Goal: Register for event/course: Complete application form

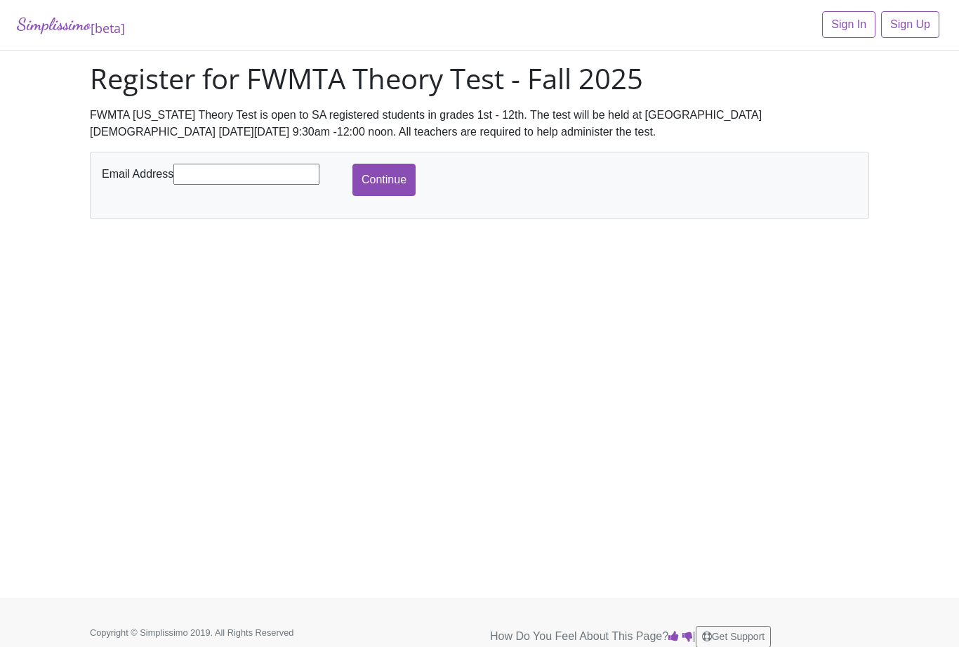
click at [220, 166] on input "text" at bounding box center [246, 174] width 146 height 21
type input "[EMAIL_ADDRESS][DOMAIN_NAME]"
click at [384, 176] on input "Continue" at bounding box center [384, 180] width 63 height 32
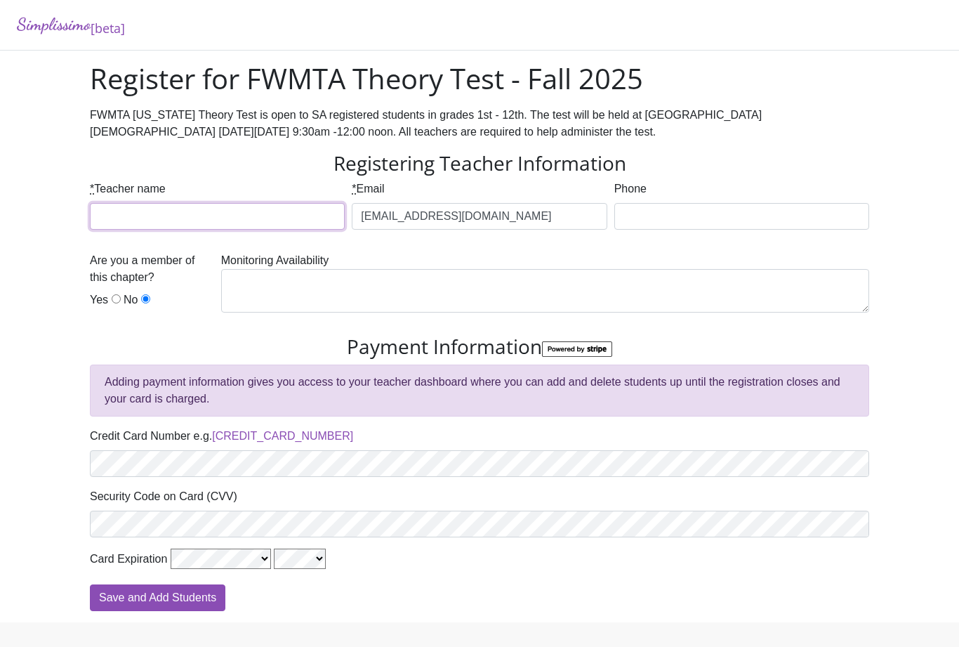
click at [158, 227] on input "* Teacher name" at bounding box center [217, 216] width 255 height 27
type input "[PERSON_NAME]"
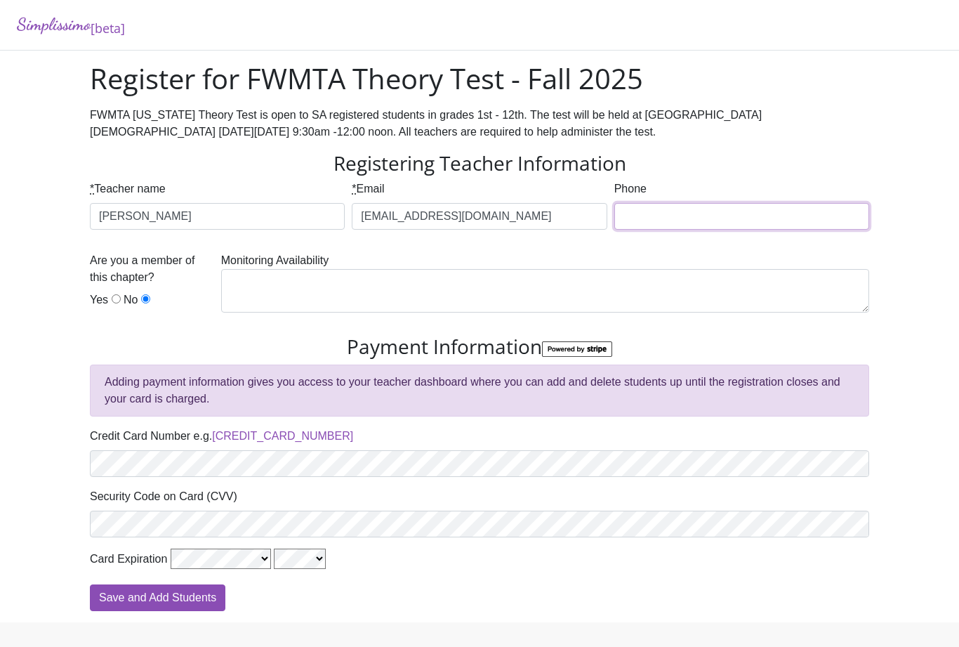
click at [763, 210] on input "Phone" at bounding box center [742, 216] width 255 height 27
type input "8176572488"
click at [114, 294] on input "Yes" at bounding box center [116, 298] width 9 height 9
radio input "true"
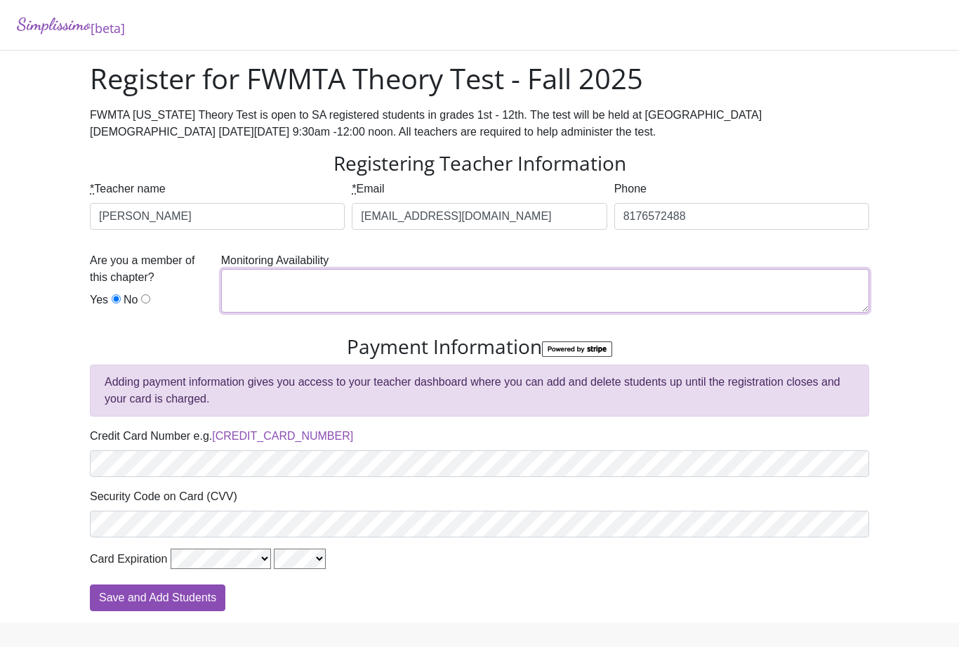
click at [665, 287] on textarea at bounding box center [545, 291] width 648 height 44
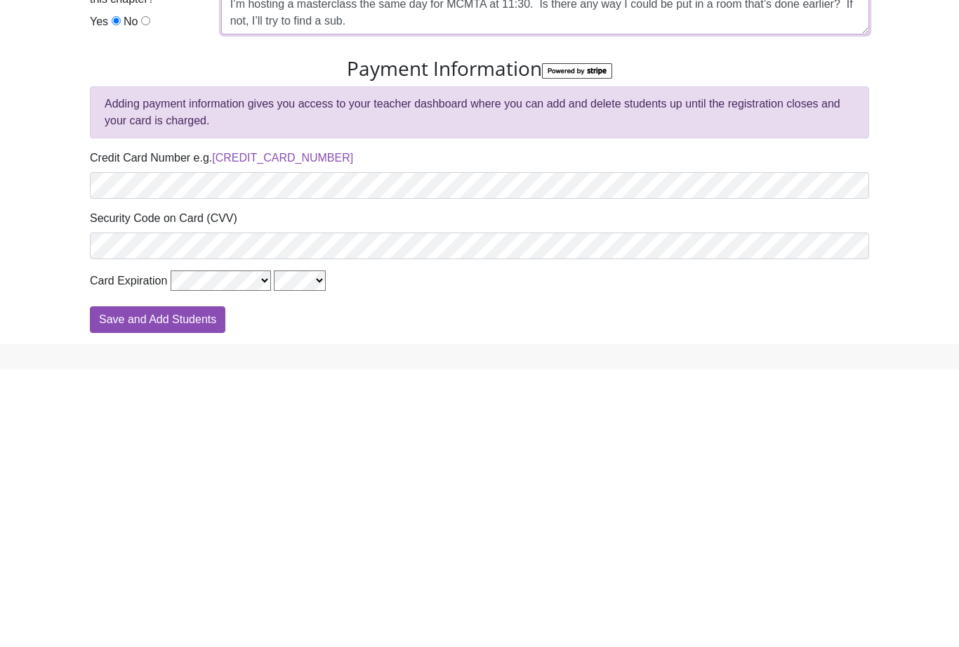
type textarea "I’m hosting a masterclass the same day for MCMTA at 11:30. Is there any way I c…"
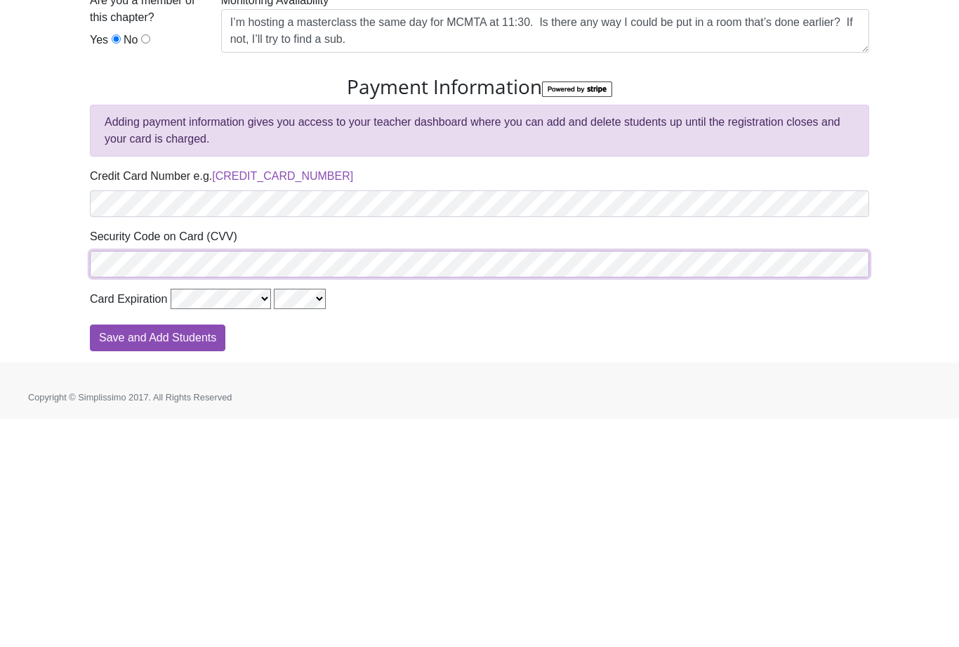
scroll to position [51, 0]
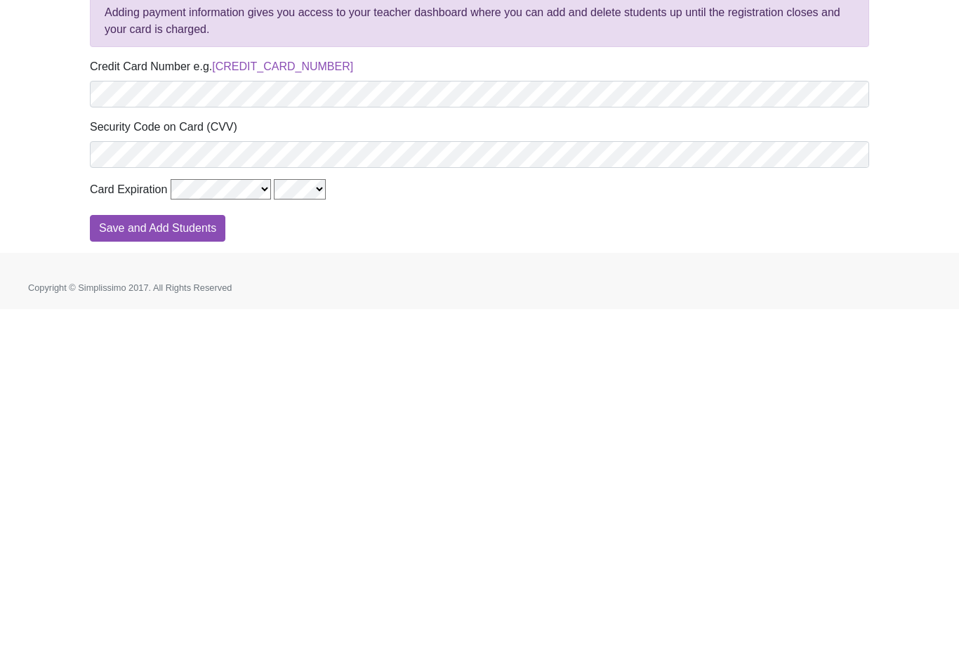
click at [118, 553] on input "Save and Add Students" at bounding box center [158, 566] width 136 height 27
type input "Processing"
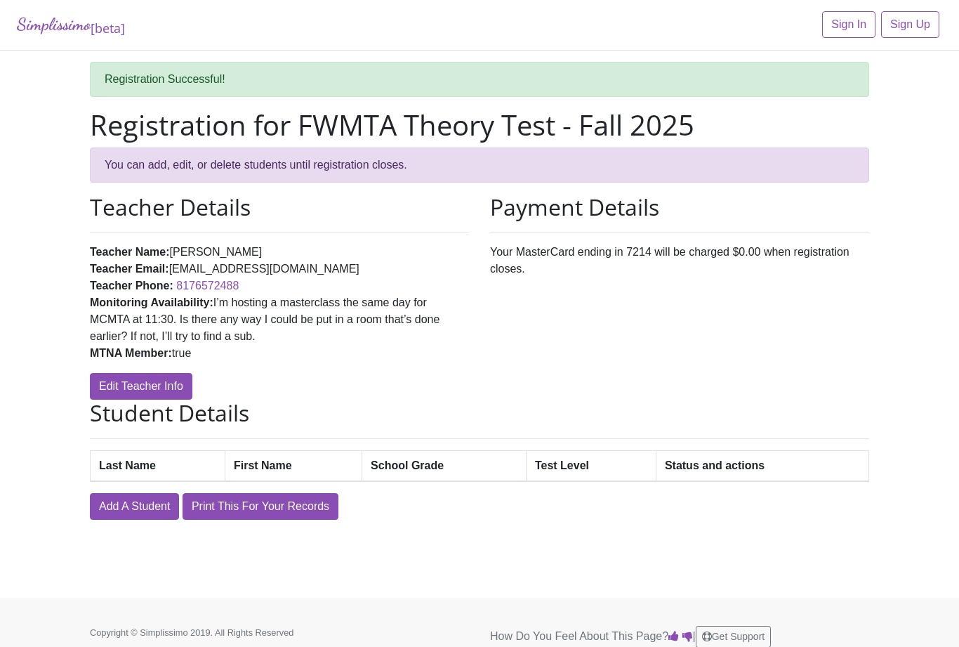
click at [125, 501] on link "Add A Student" at bounding box center [134, 506] width 89 height 27
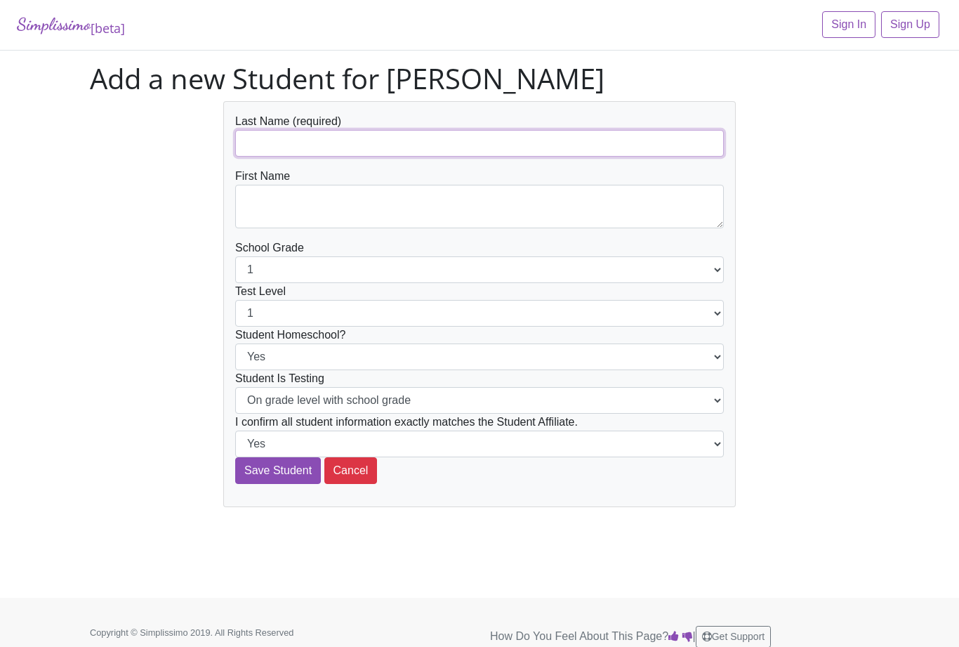
click at [617, 143] on input "text" at bounding box center [479, 143] width 489 height 27
type input "E"
type input "Toriz"
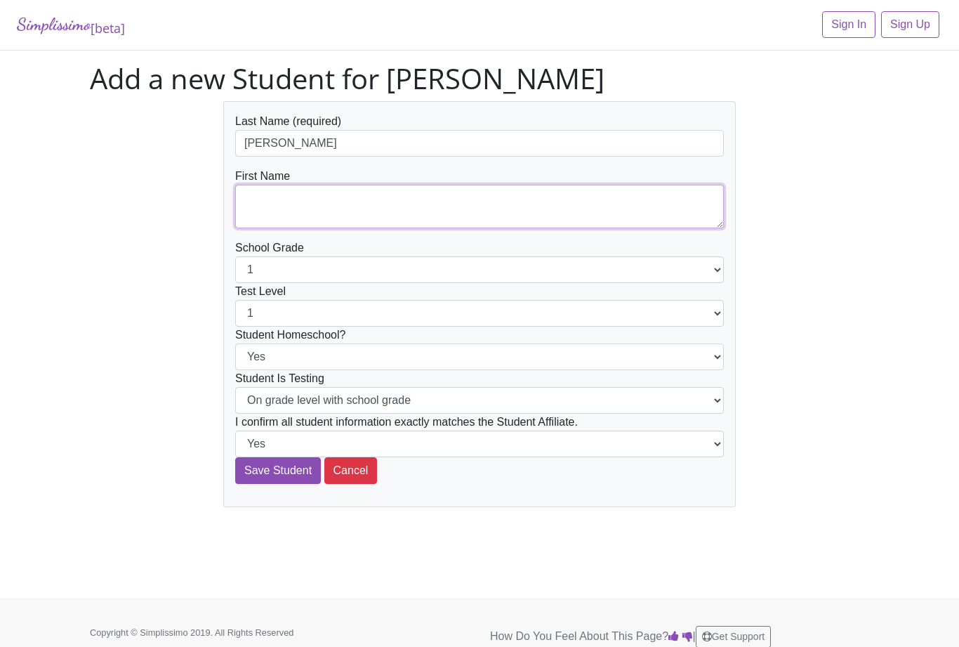
click at [276, 202] on textarea at bounding box center [479, 207] width 489 height 44
type textarea "Everett"
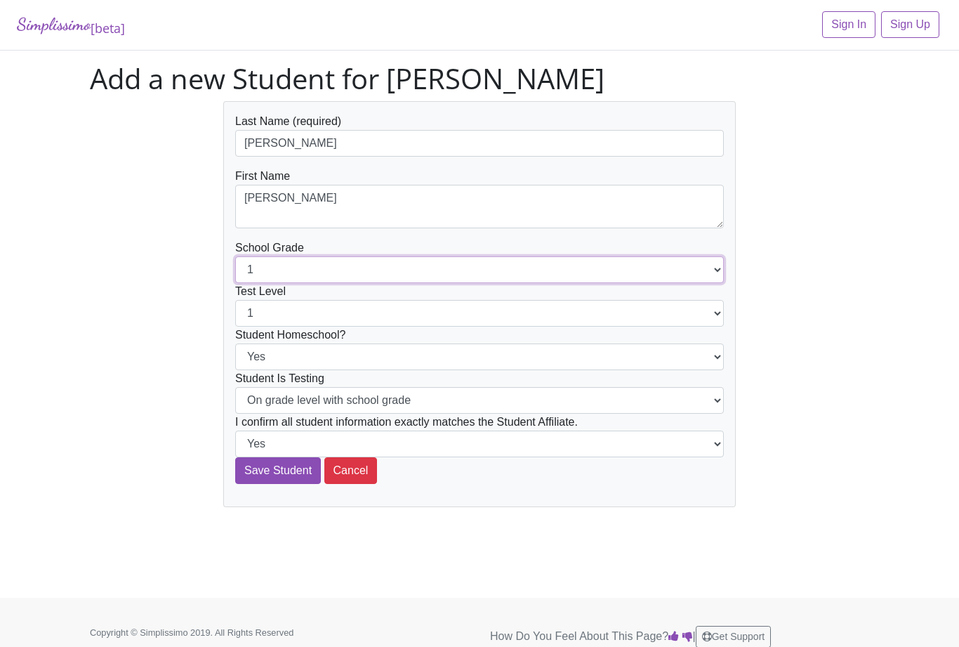
click at [265, 272] on select "1 2 3 4 5 6 7 8 9 10 11 12" at bounding box center [479, 269] width 489 height 27
select select "2"
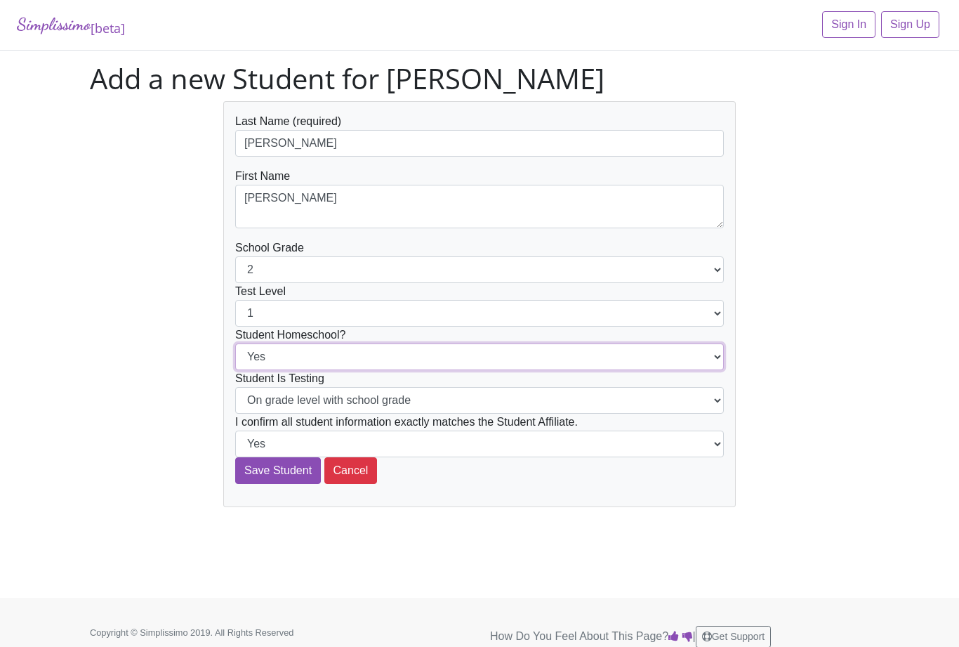
click at [644, 358] on select "Yes No" at bounding box center [479, 356] width 489 height 27
select select "No"
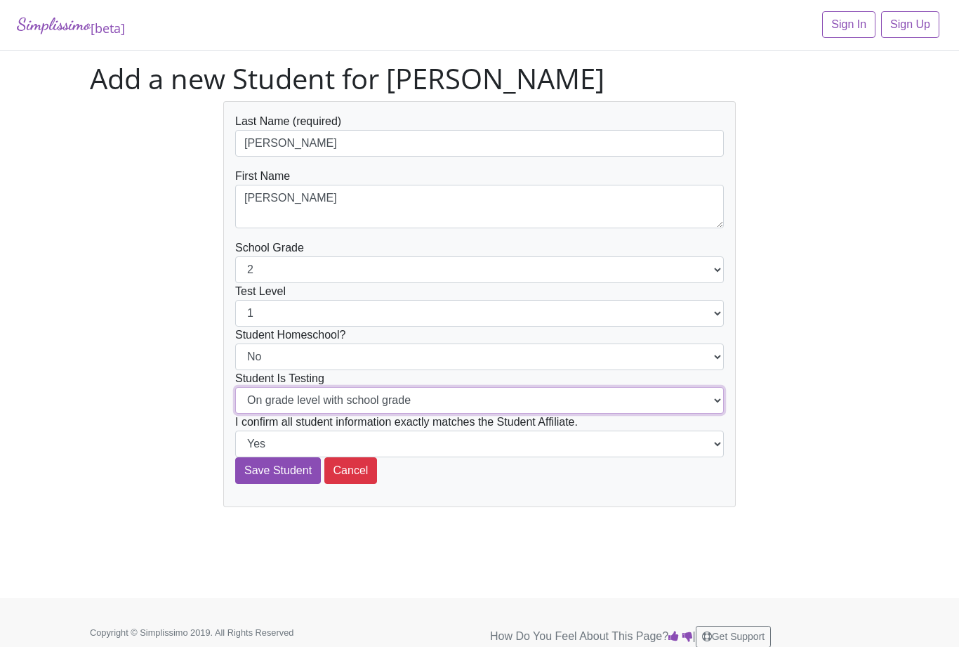
click at [631, 405] on select "On grade level with school grade Below grade level with school grade" at bounding box center [479, 400] width 489 height 27
select select "Below grade level with school grade"
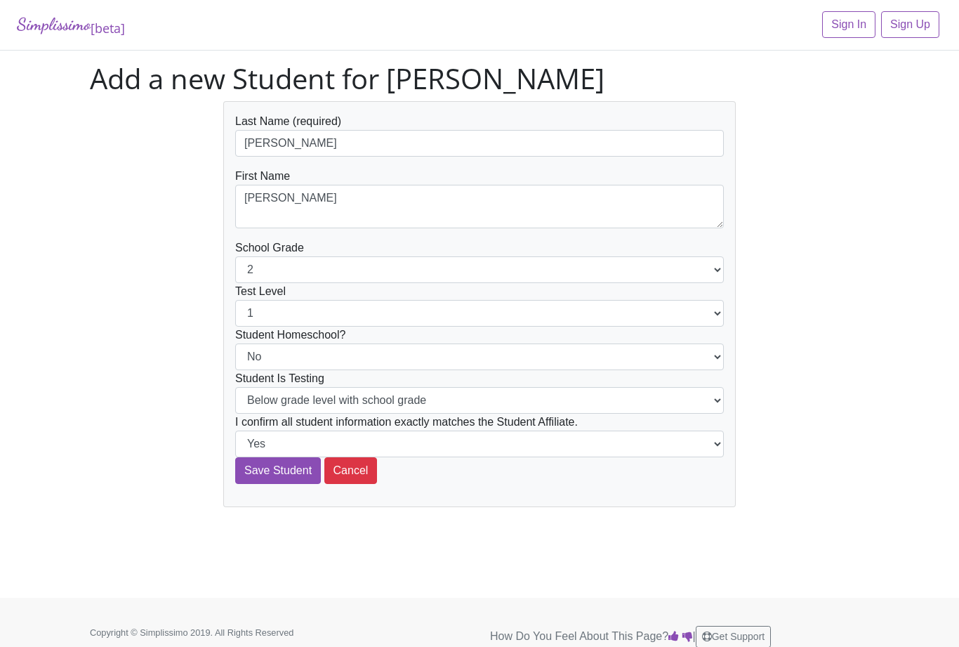
click at [264, 473] on input "Save Student" at bounding box center [278, 470] width 86 height 27
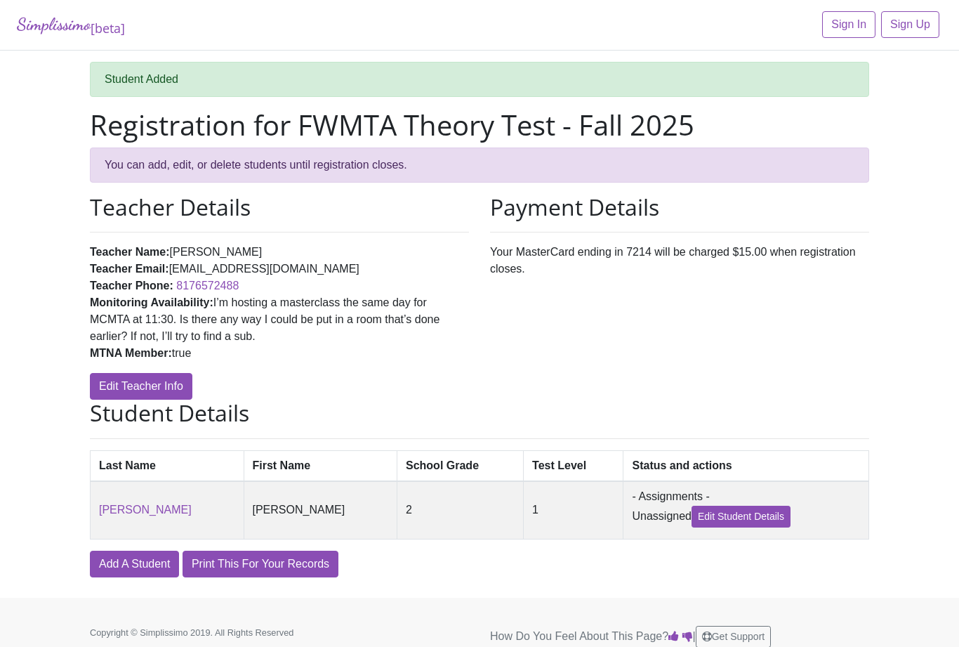
click at [130, 571] on link "Add A Student" at bounding box center [134, 564] width 89 height 27
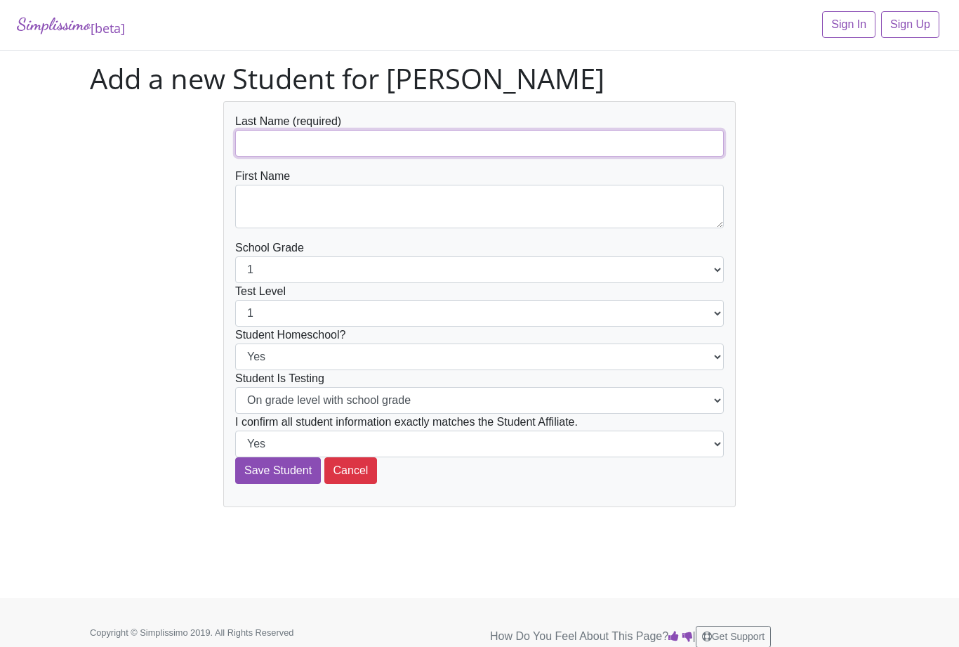
click at [547, 149] on input "text" at bounding box center [479, 143] width 489 height 27
type input "Renard"
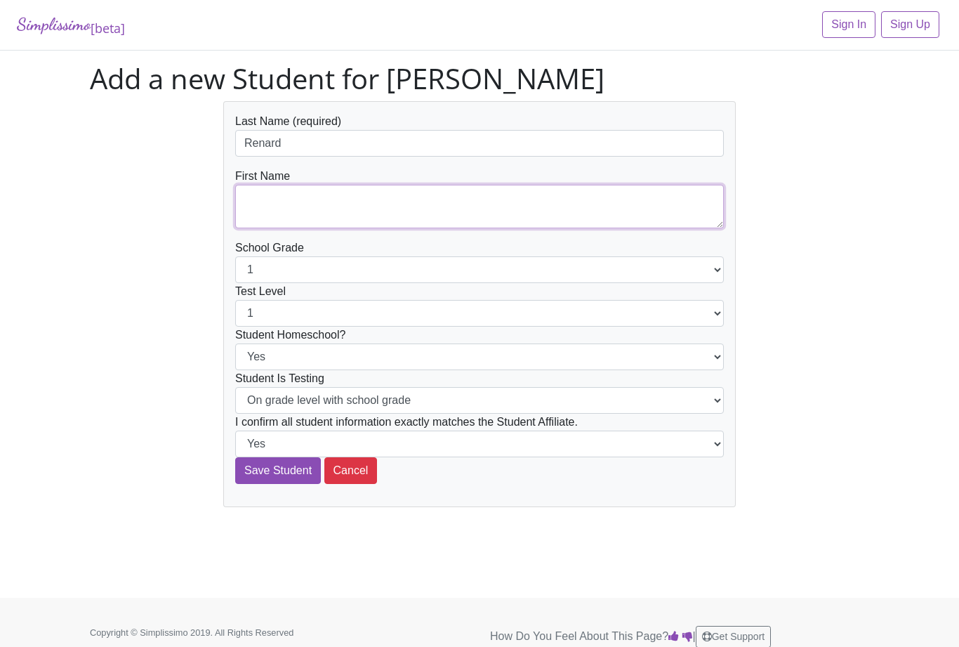
click at [439, 210] on textarea at bounding box center [479, 207] width 489 height 44
type textarea "[PERSON_NAME]"
click at [265, 264] on select "1 2 3 4 5 6 7 8 9 10 11 12" at bounding box center [479, 269] width 489 height 27
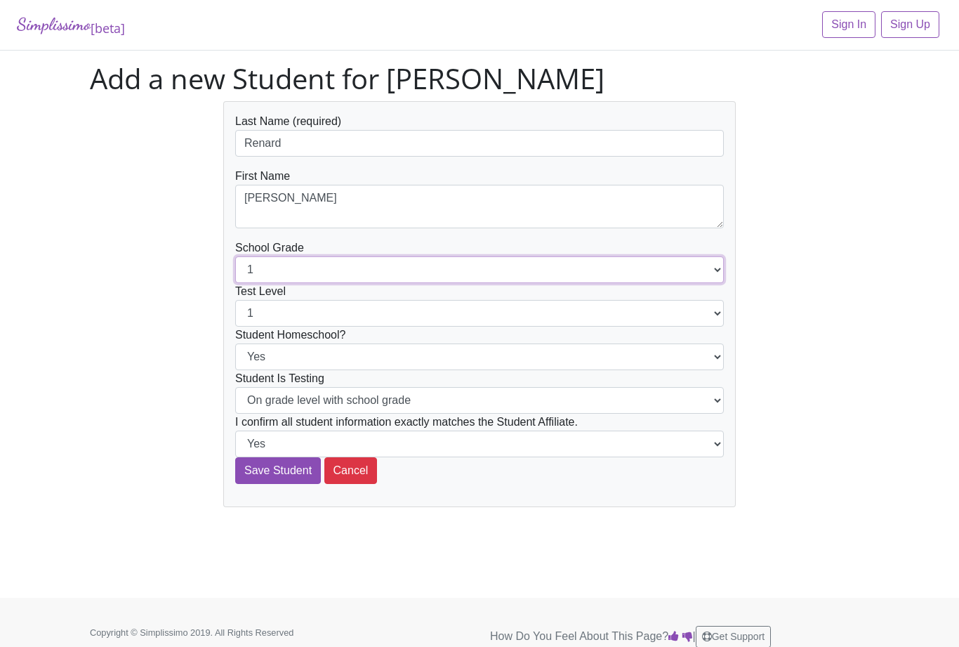
select select "5"
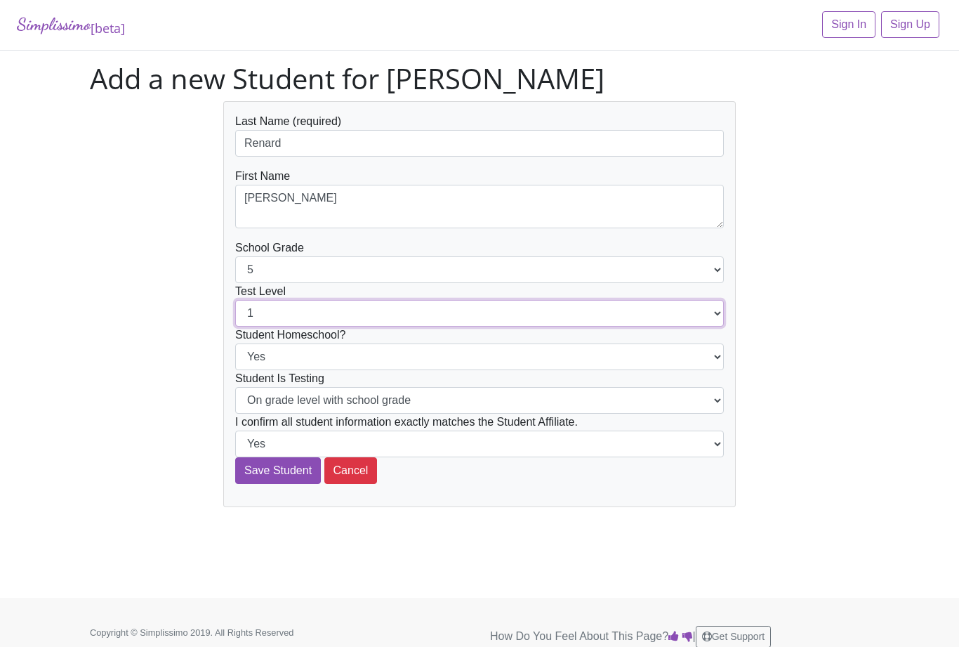
click at [253, 317] on select "1 2 3 4 5 6 7 8 9 10 11 12" at bounding box center [479, 313] width 489 height 27
select select "5"
click at [265, 474] on input "Save Student" at bounding box center [278, 470] width 86 height 27
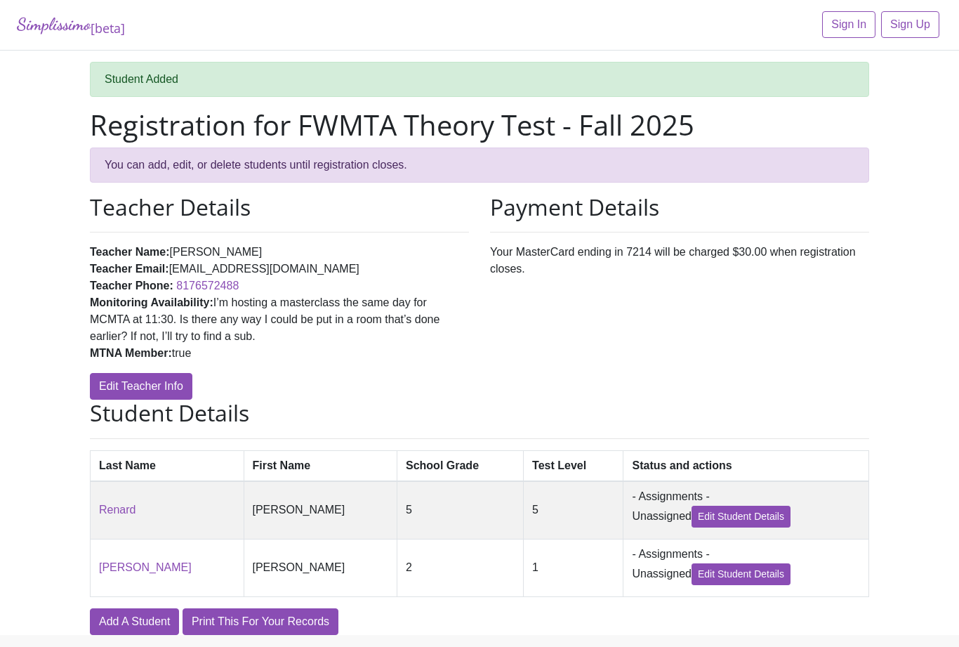
click at [136, 619] on link "Add A Student" at bounding box center [134, 621] width 89 height 27
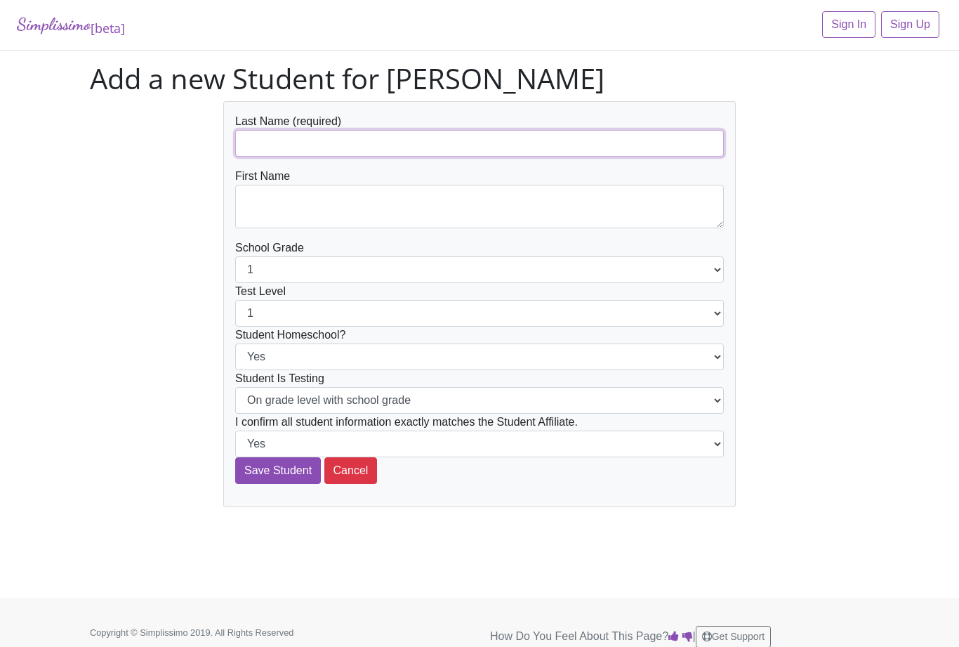
click at [671, 135] on input "text" at bounding box center [479, 143] width 489 height 27
type input "Renard"
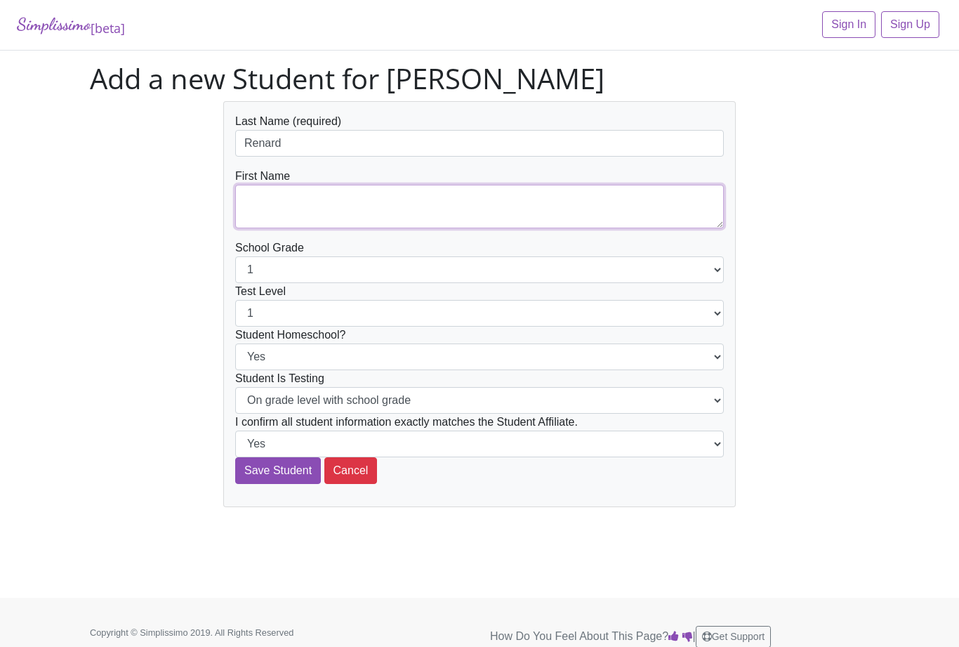
click at [420, 207] on textarea at bounding box center [479, 207] width 489 height 44
type textarea "[PERSON_NAME]"
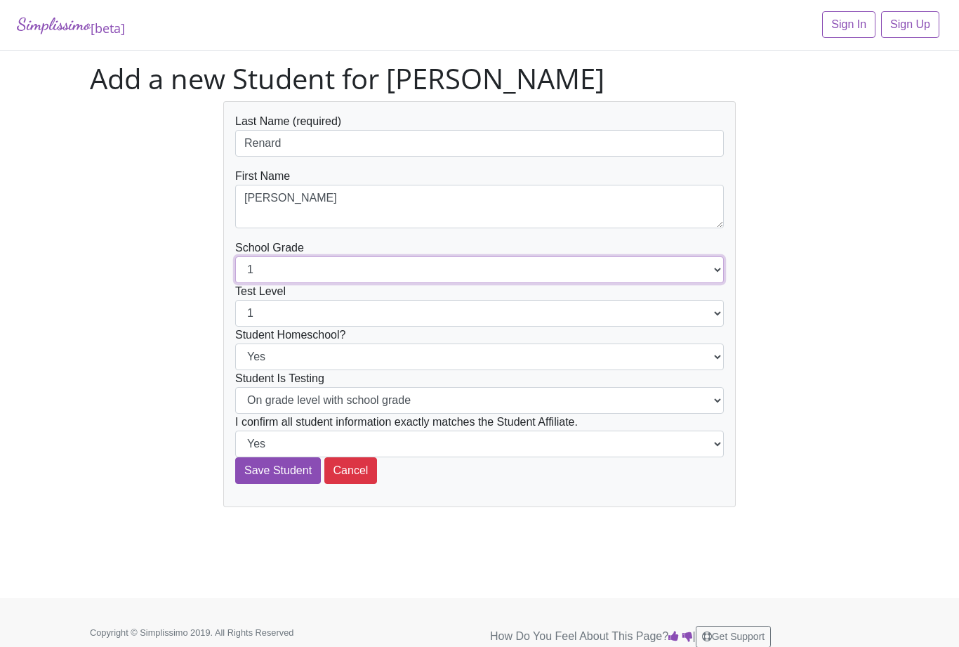
click at [544, 271] on select "1 2 3 4 5 6 7 8 9 10 11 12" at bounding box center [479, 269] width 489 height 27
select select "5"
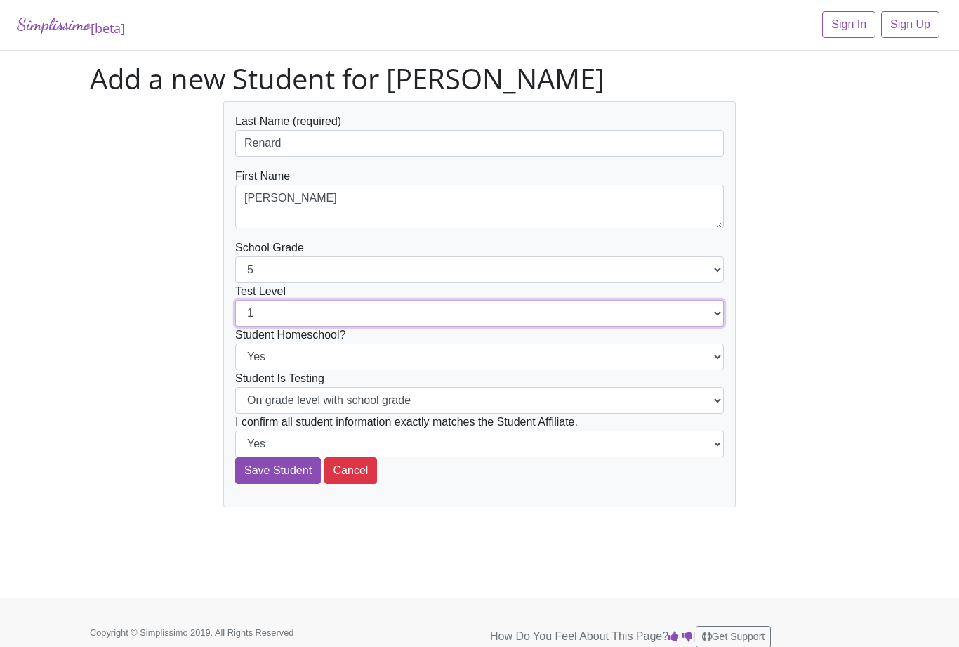
click at [417, 317] on select "1 2 3 4 5 6 7 8 9 10 11 12" at bounding box center [479, 313] width 489 height 27
select select "5"
click at [265, 470] on input "Save Student" at bounding box center [278, 470] width 86 height 27
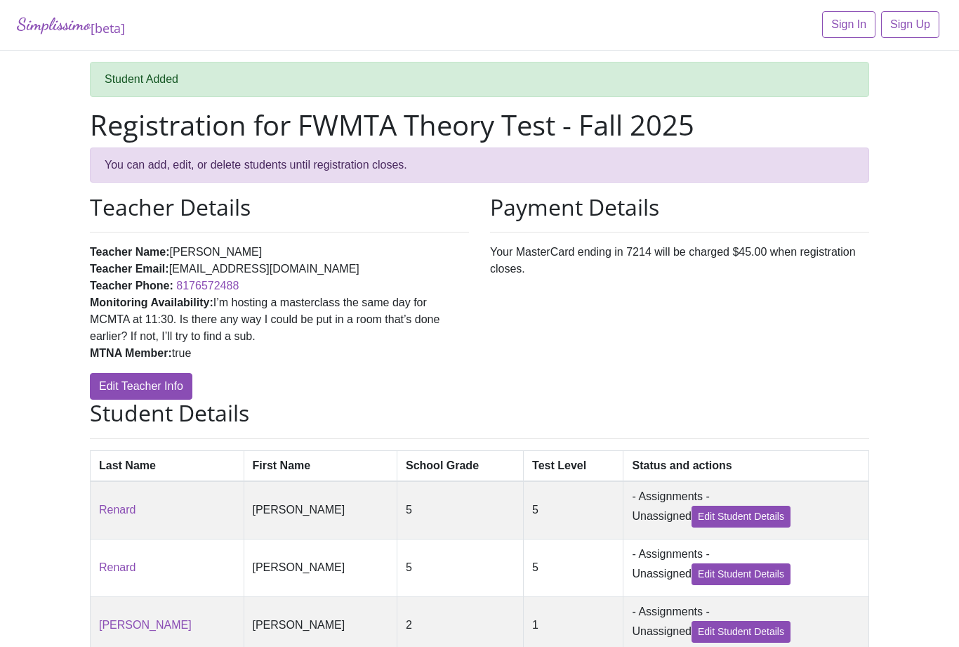
scroll to position [66, 0]
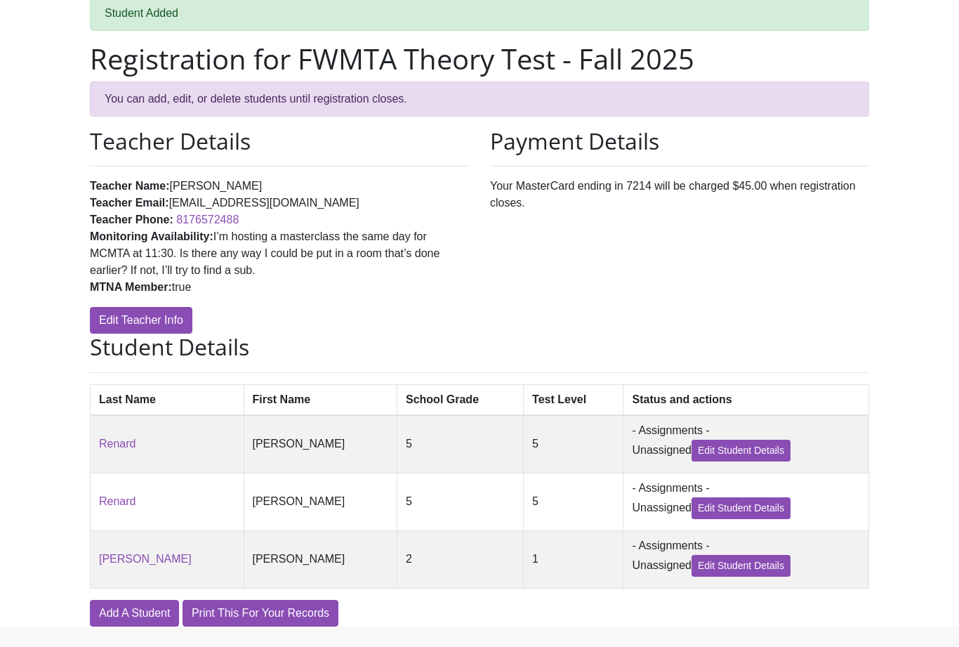
click at [129, 617] on link "Add A Student" at bounding box center [134, 613] width 89 height 27
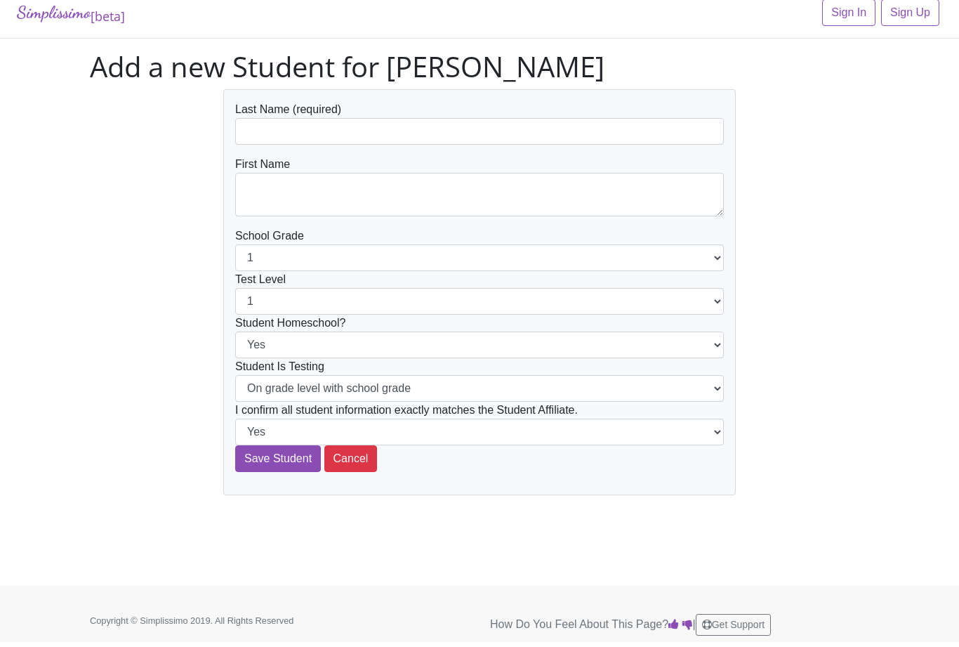
scroll to position [12, 0]
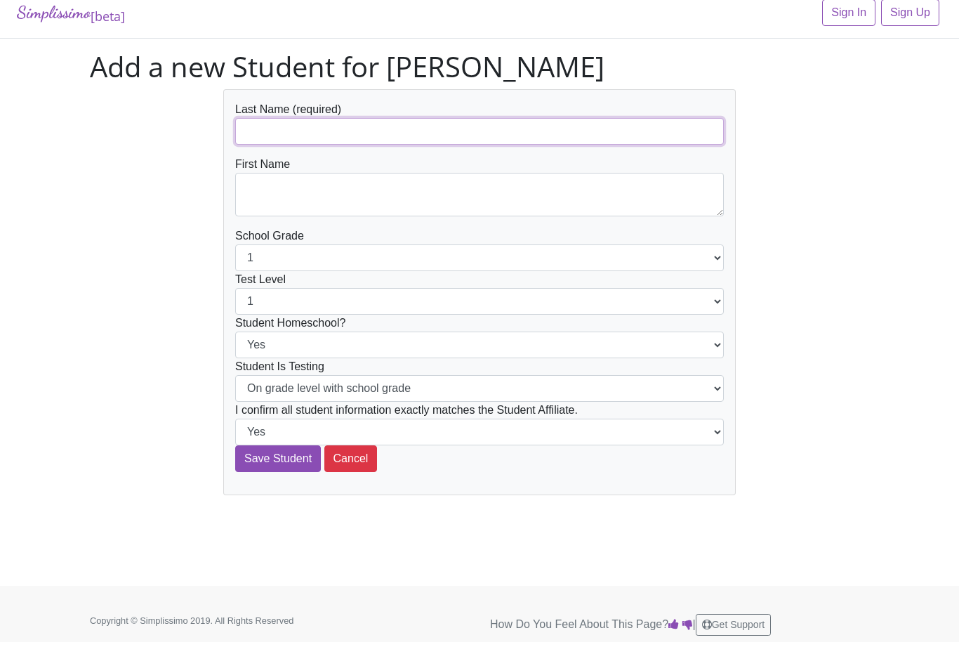
click at [501, 124] on input "text" at bounding box center [479, 131] width 489 height 27
type input "[PERSON_NAME]"
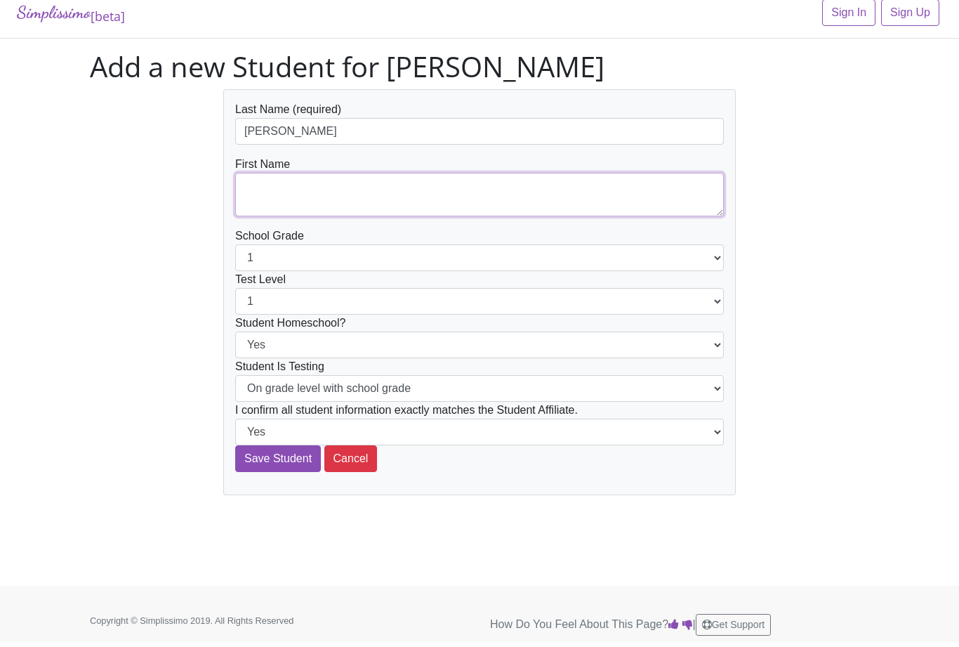
click at [534, 185] on textarea at bounding box center [479, 195] width 489 height 44
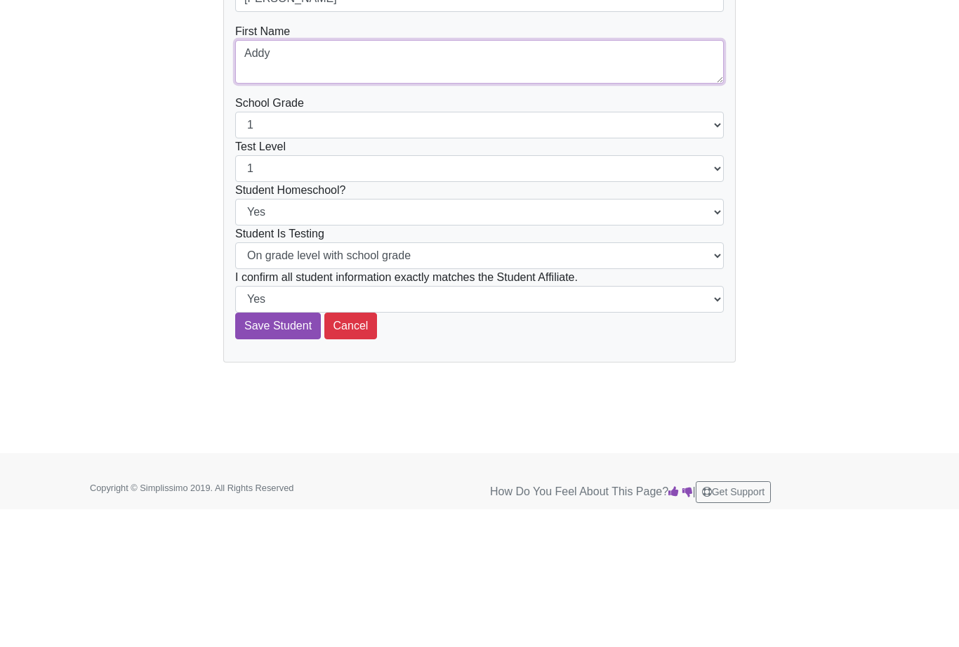
type textarea "Addy"
click at [268, 445] on input "Save Student" at bounding box center [278, 458] width 86 height 27
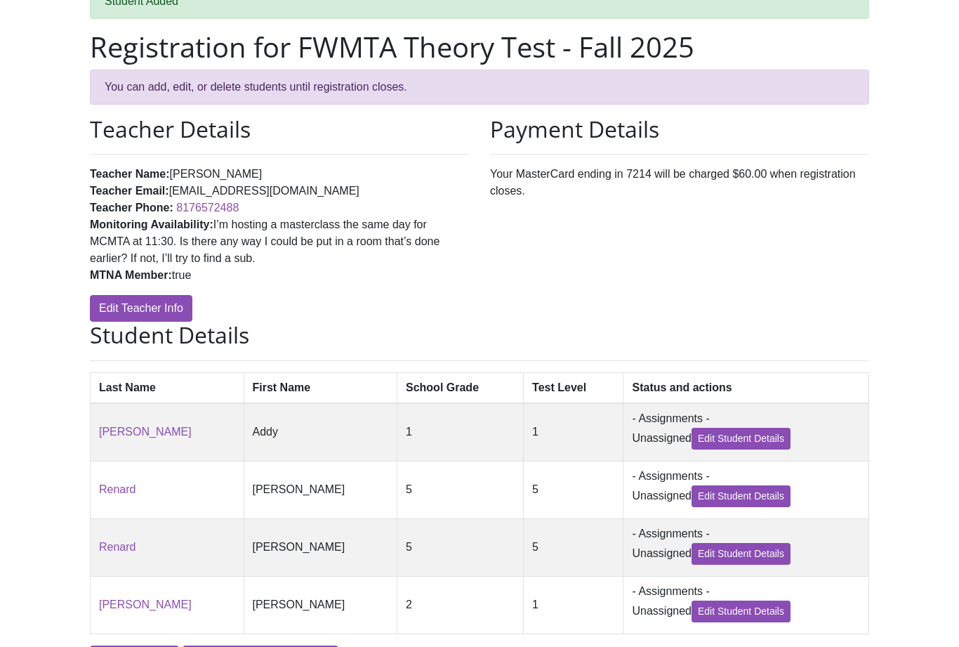
scroll to position [125, 0]
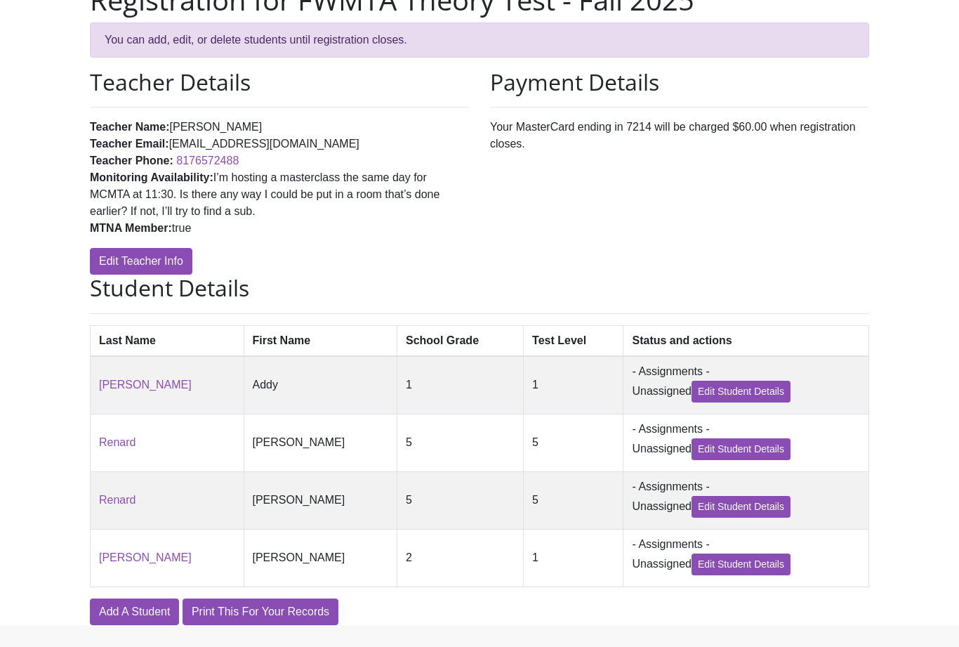
click at [126, 617] on link "Add A Student" at bounding box center [134, 611] width 89 height 27
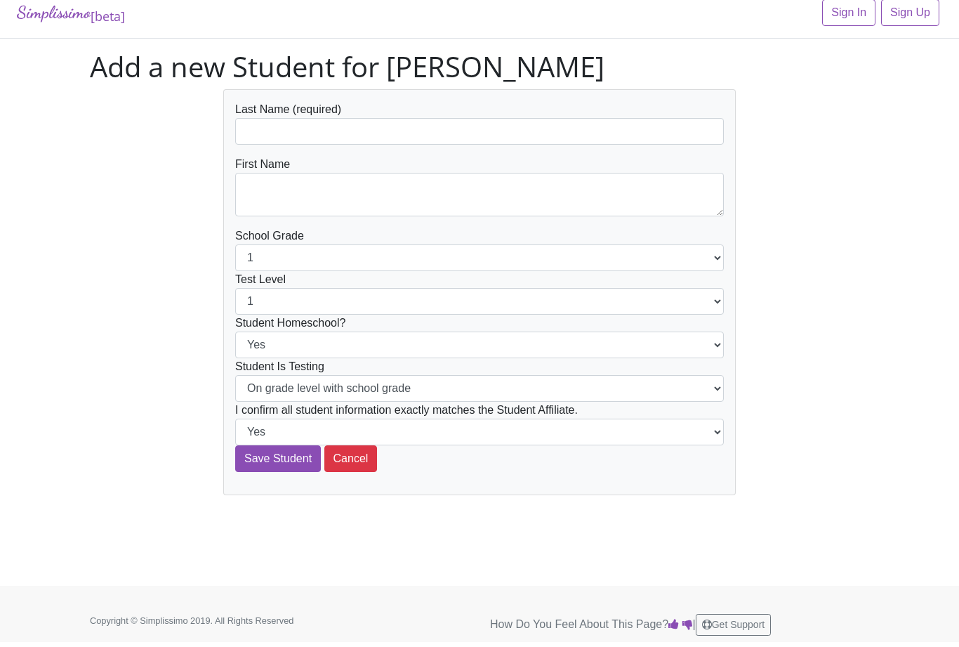
scroll to position [12, 0]
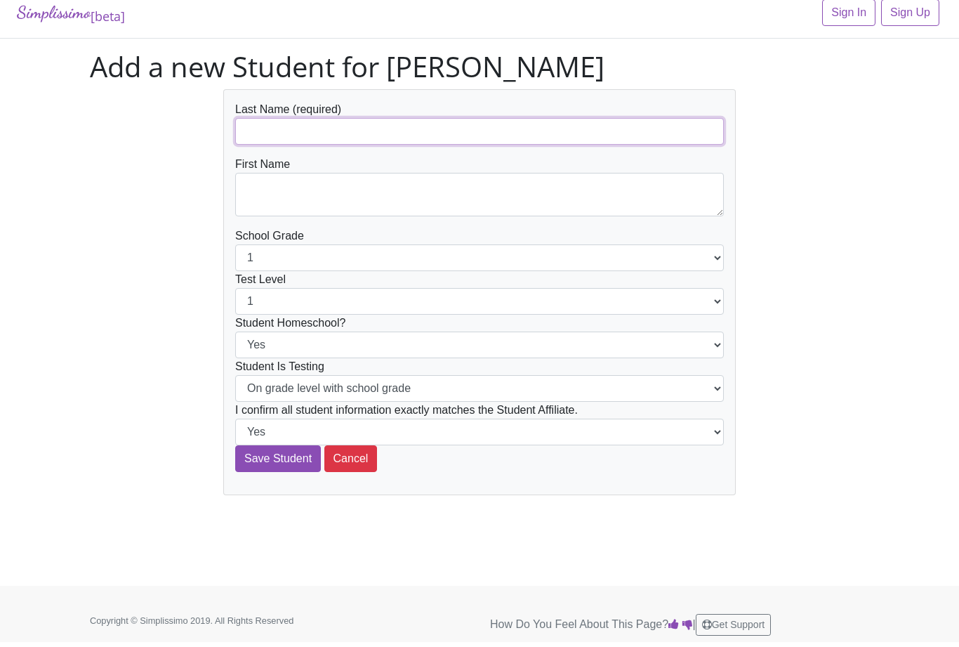
click at [642, 132] on input "text" at bounding box center [479, 131] width 489 height 27
type input "[PERSON_NAME]"
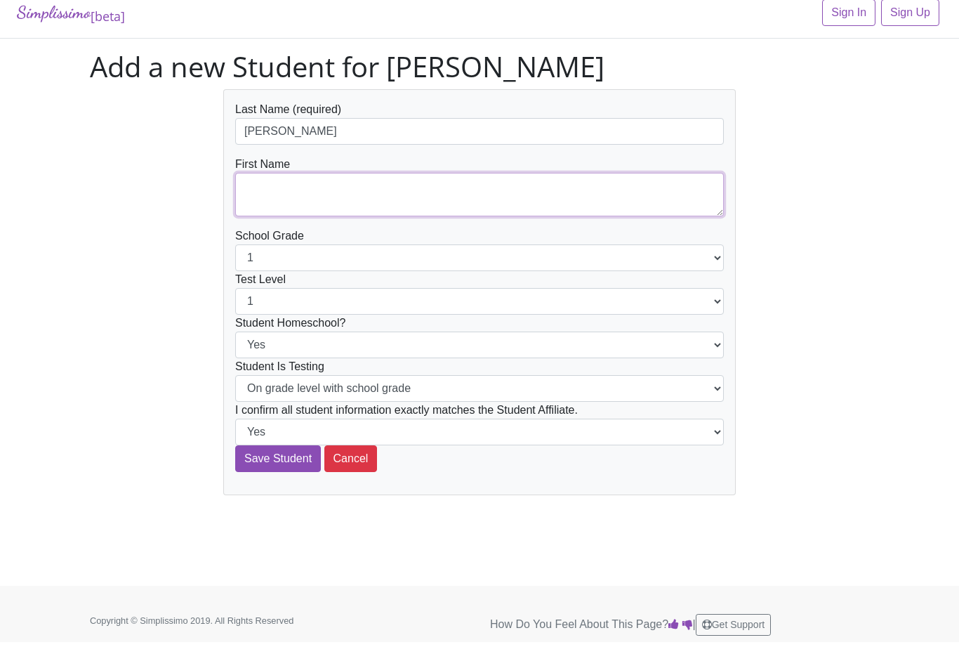
click at [649, 190] on textarea at bounding box center [479, 195] width 489 height 44
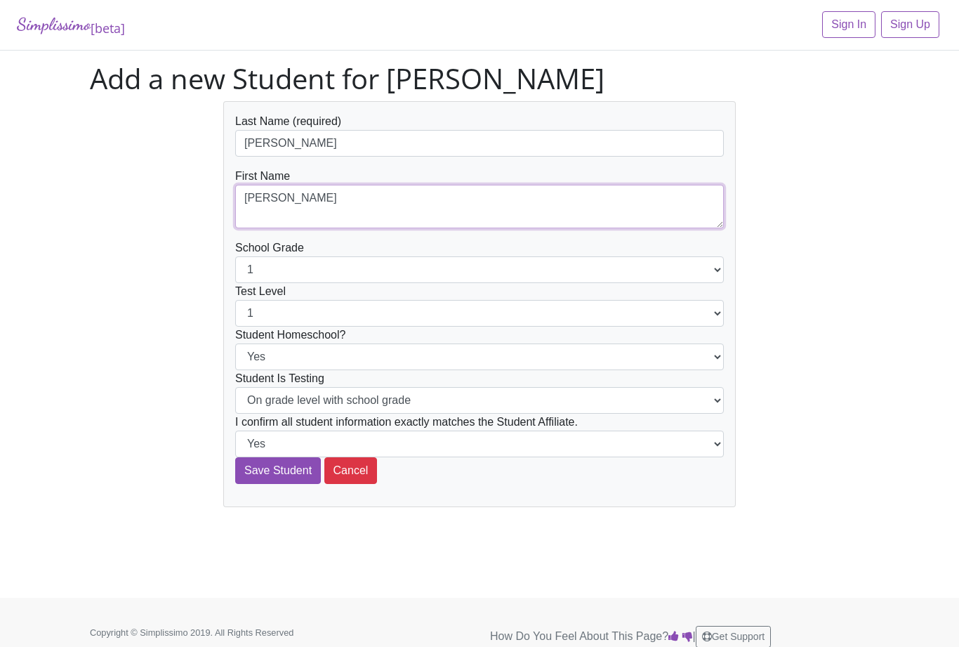
type textarea "[PERSON_NAME]"
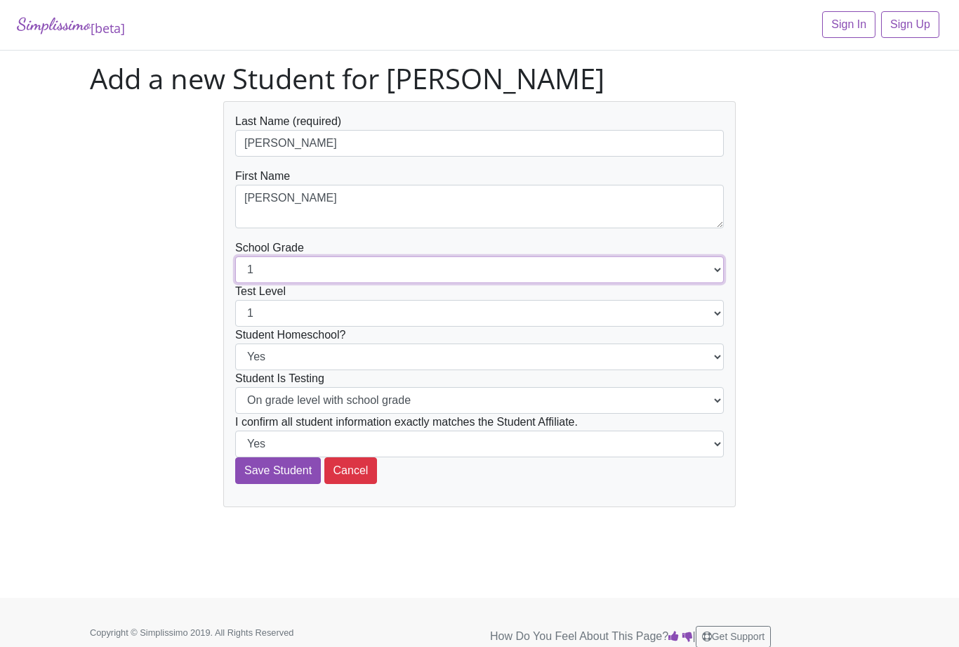
click at [596, 265] on select "1 2 3 4 5 6 7 8 9 10 11 12" at bounding box center [479, 269] width 489 height 27
select select "3"
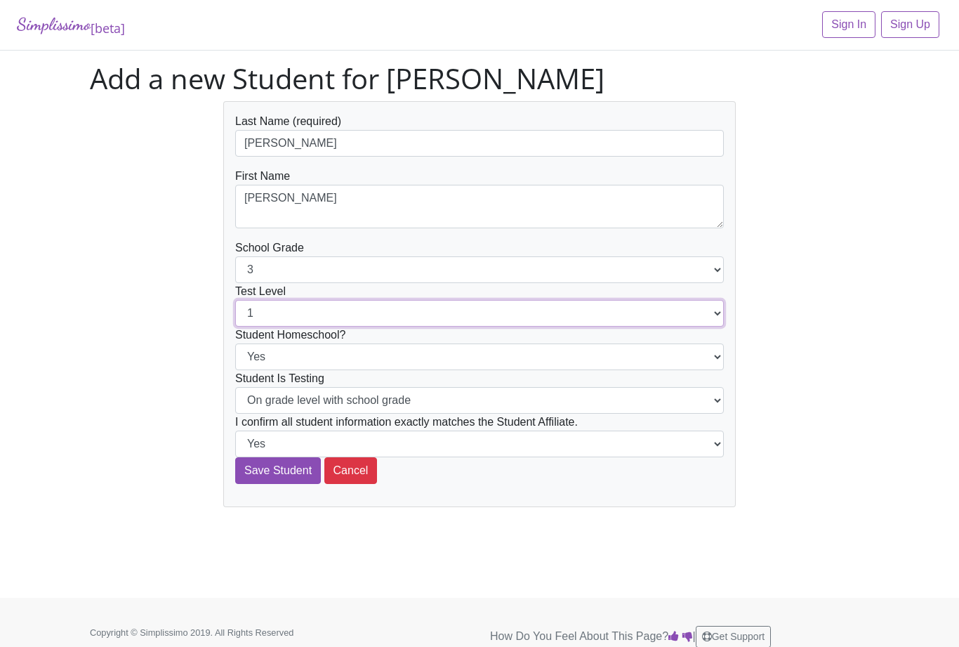
click at [512, 313] on select "1 2 3 4 5 6 7 8 9 10 11 12" at bounding box center [479, 313] width 489 height 27
select select "3"
click at [260, 471] on input "Save Student" at bounding box center [278, 470] width 86 height 27
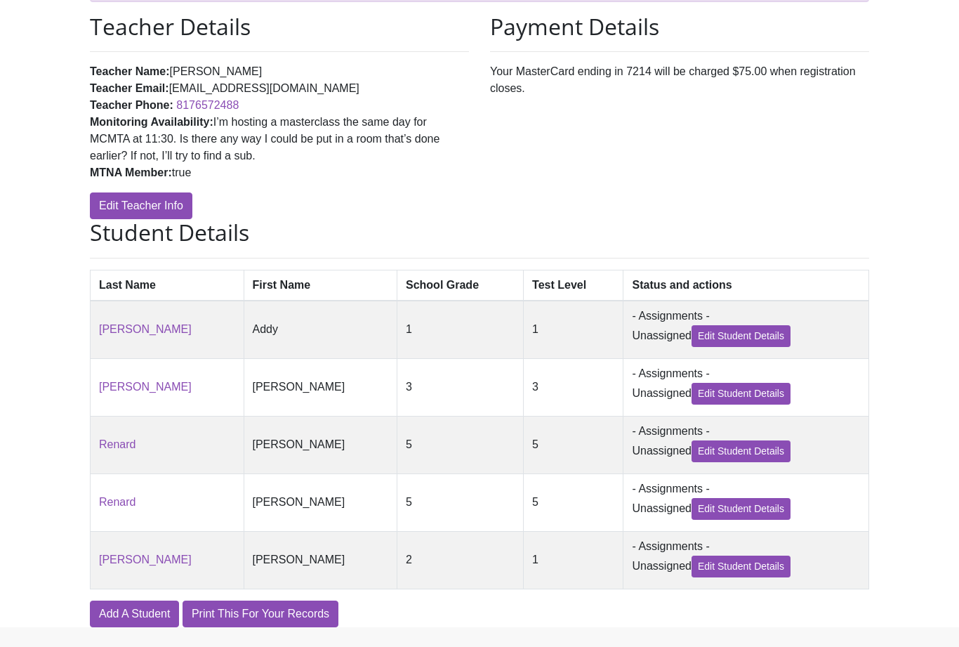
scroll to position [184, 0]
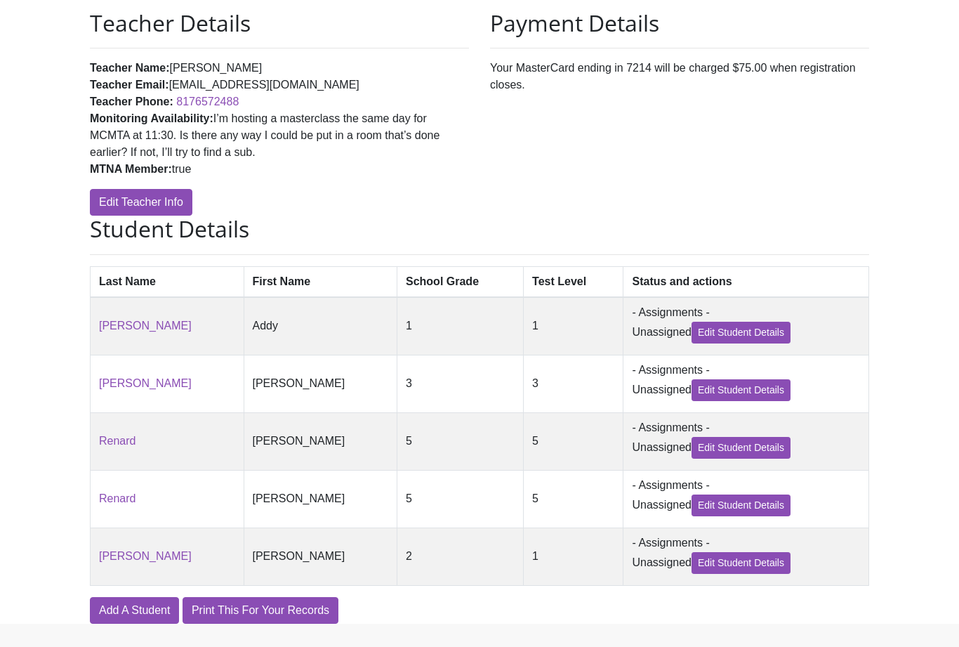
click at [129, 619] on link "Add A Student" at bounding box center [134, 610] width 89 height 27
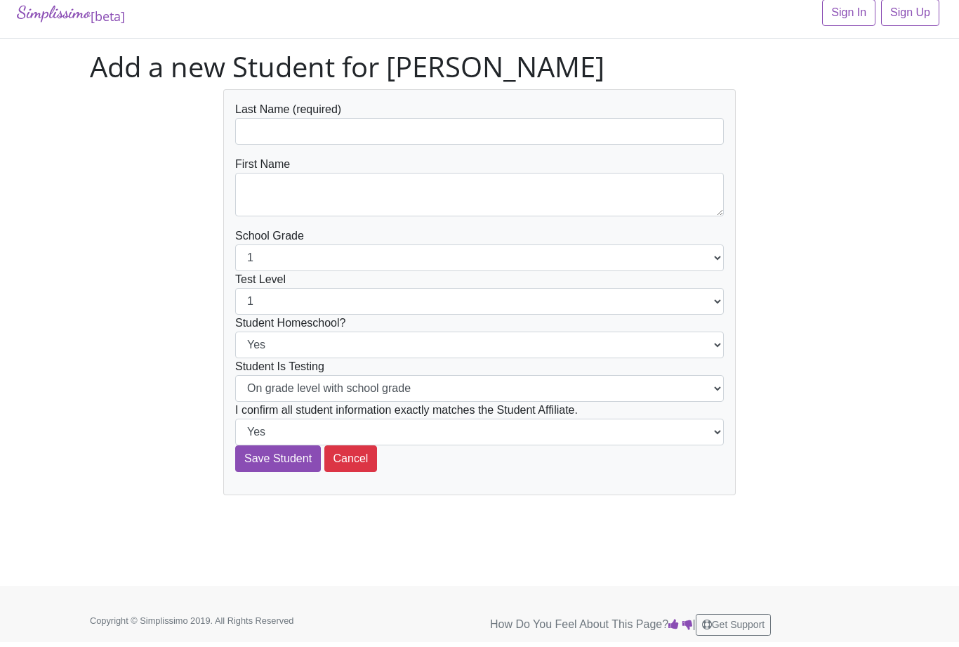
scroll to position [12, 0]
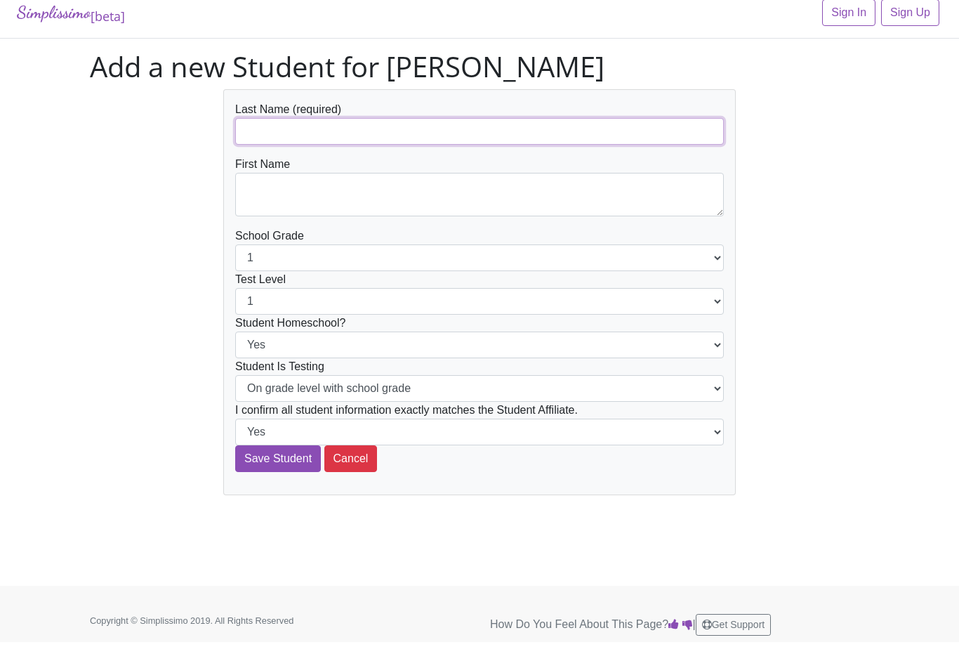
click at [263, 126] on input "text" at bounding box center [479, 131] width 489 height 27
type input "Velasquez"
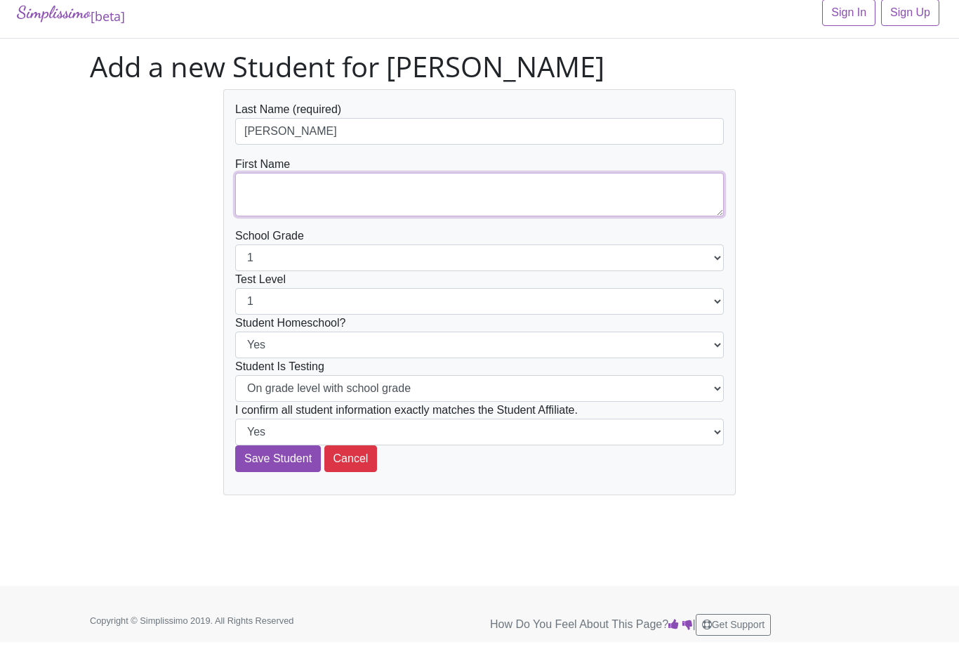
click at [675, 194] on textarea at bounding box center [479, 195] width 489 height 44
type textarea "Asa"
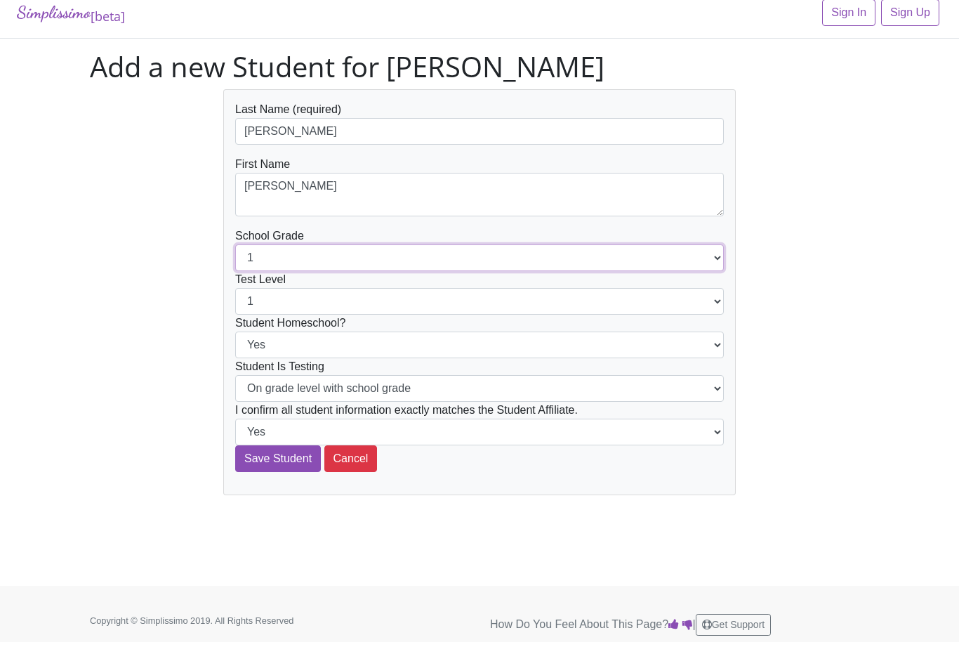
click at [672, 256] on select "1 2 3 4 5 6 7 8 9 10 11 12" at bounding box center [479, 257] width 489 height 27
select select "9"
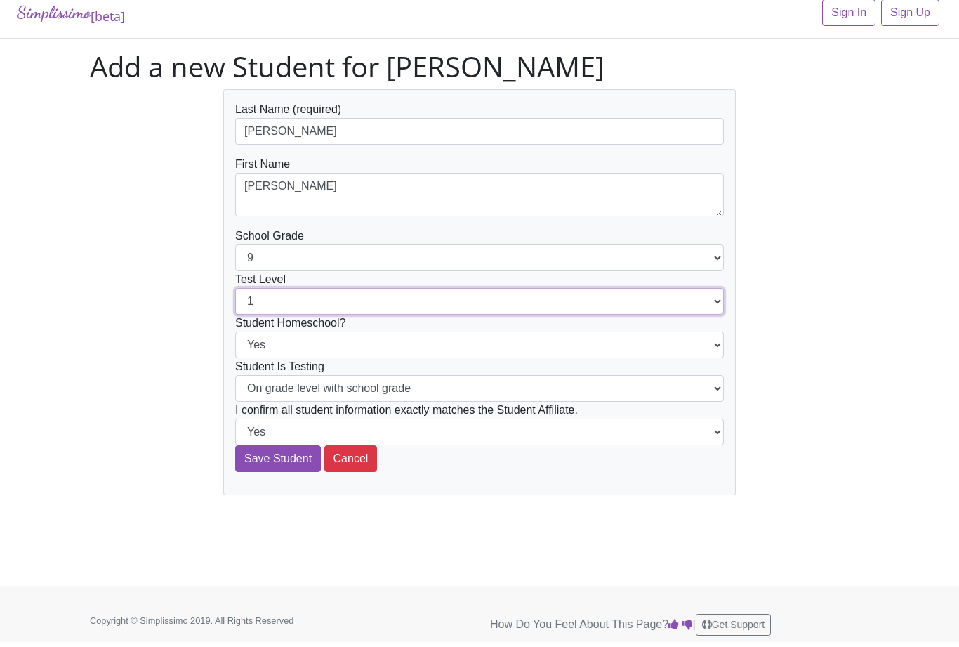
click at [555, 304] on select "1 2 3 4 5 6 7 8 9 10 11 12" at bounding box center [479, 301] width 489 height 27
select select "9"
click at [258, 462] on input "Save Student" at bounding box center [278, 458] width 86 height 27
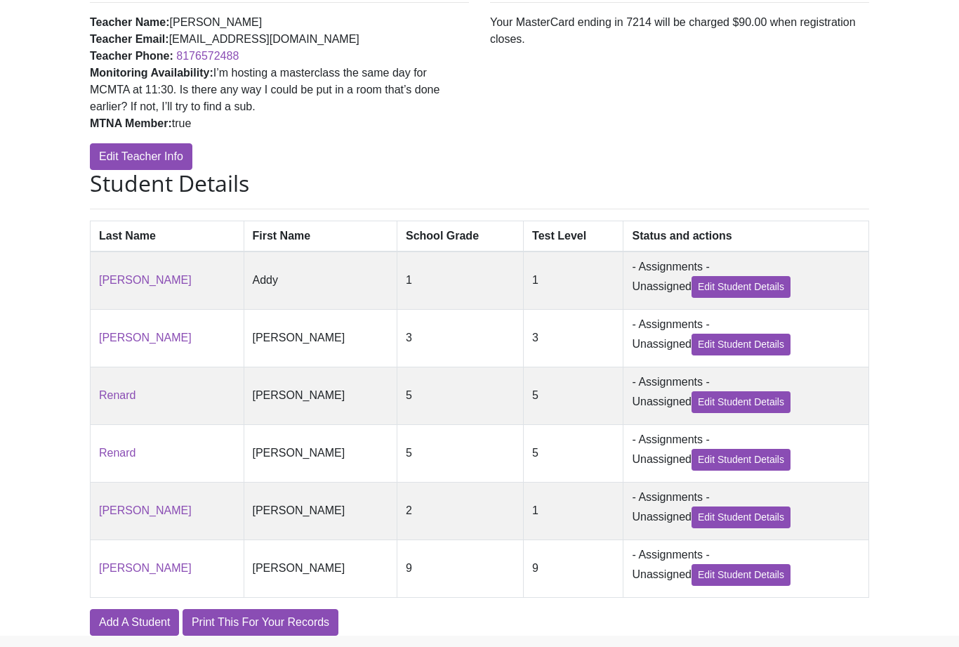
scroll to position [243, 0]
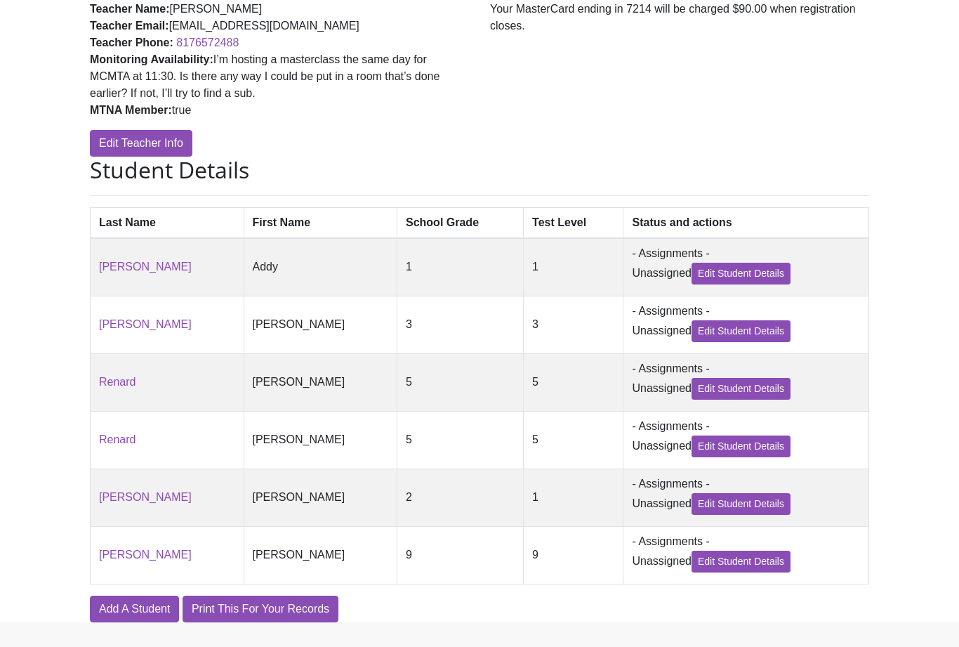
click at [125, 620] on link "Add A Student" at bounding box center [134, 609] width 89 height 27
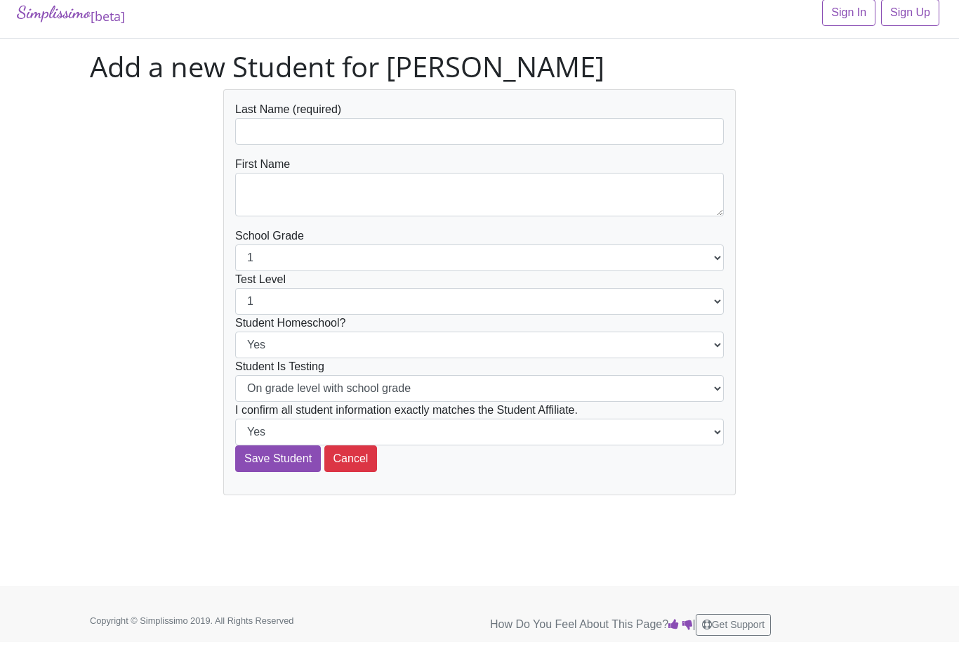
scroll to position [12, 0]
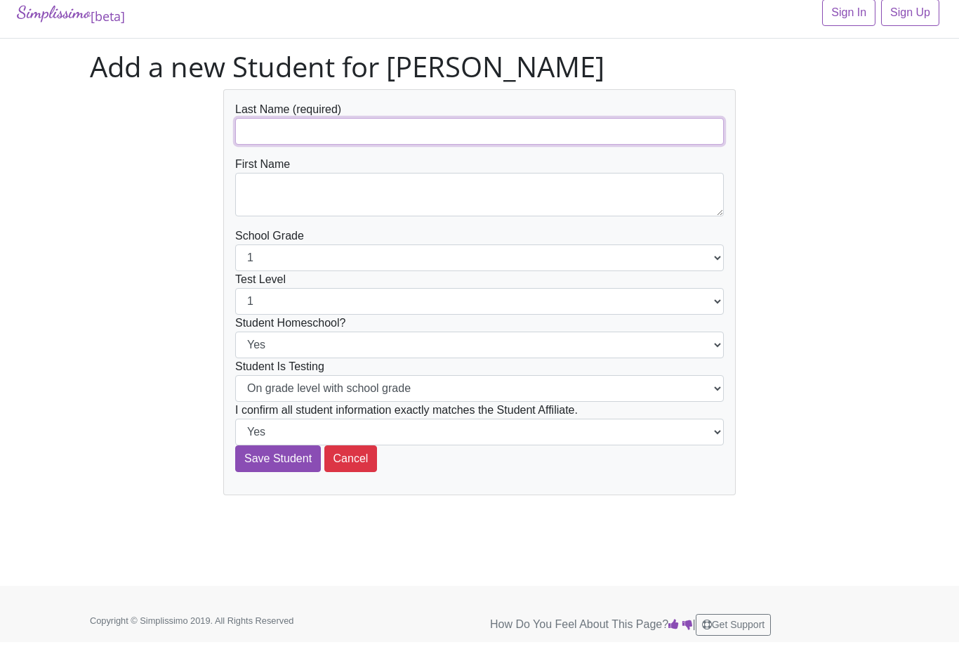
click at [252, 127] on input "text" at bounding box center [479, 131] width 489 height 27
type input "Staples"
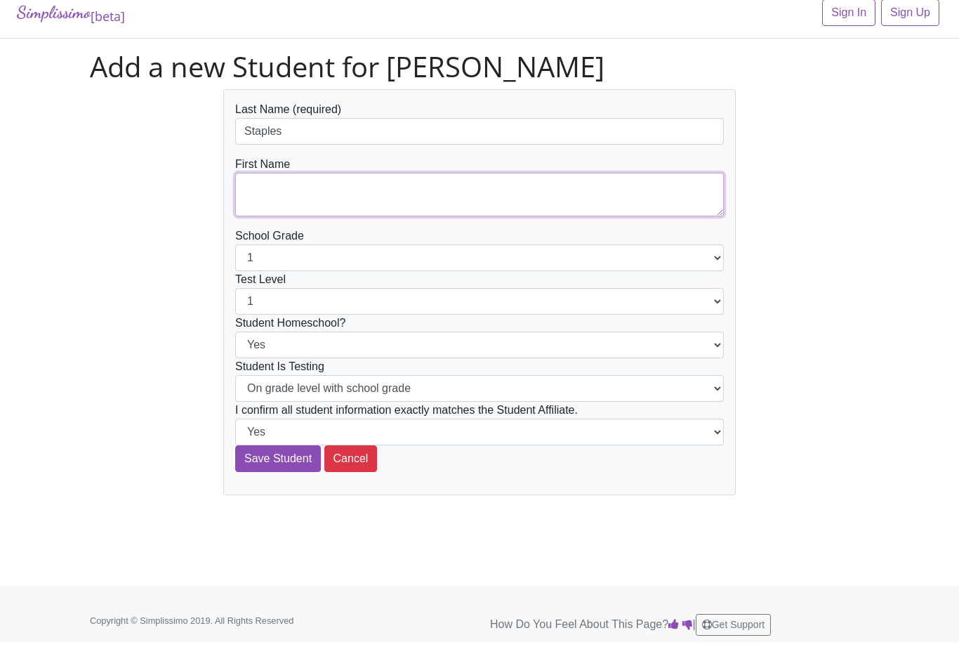
click at [643, 196] on textarea at bounding box center [479, 195] width 489 height 44
type textarea "[PERSON_NAME]"
click at [269, 254] on select "1 2 3 4 5 6 7 8 9 10 11 12" at bounding box center [479, 257] width 489 height 27
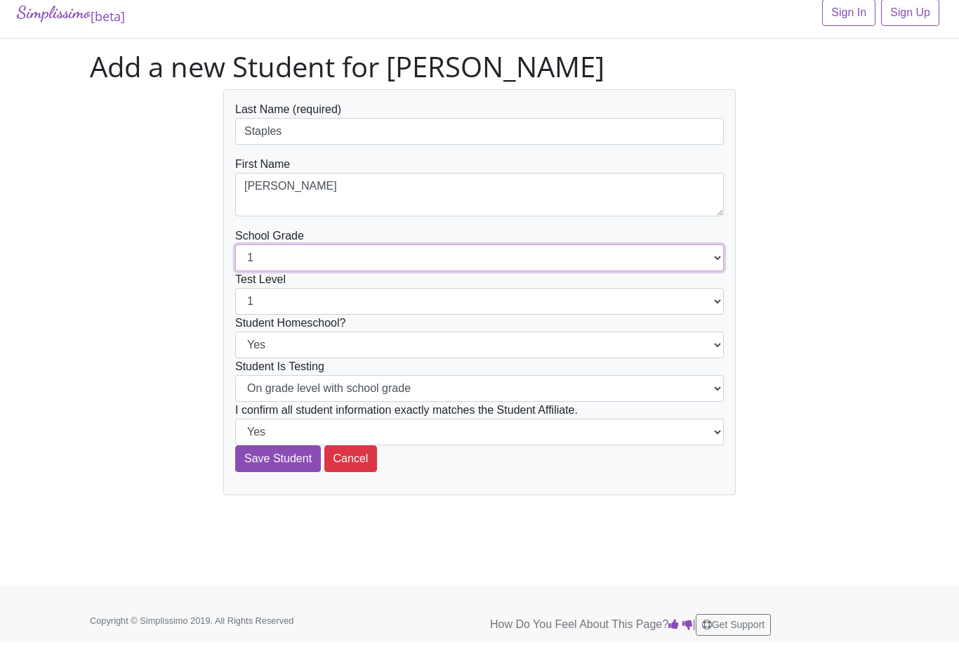
select select "10"
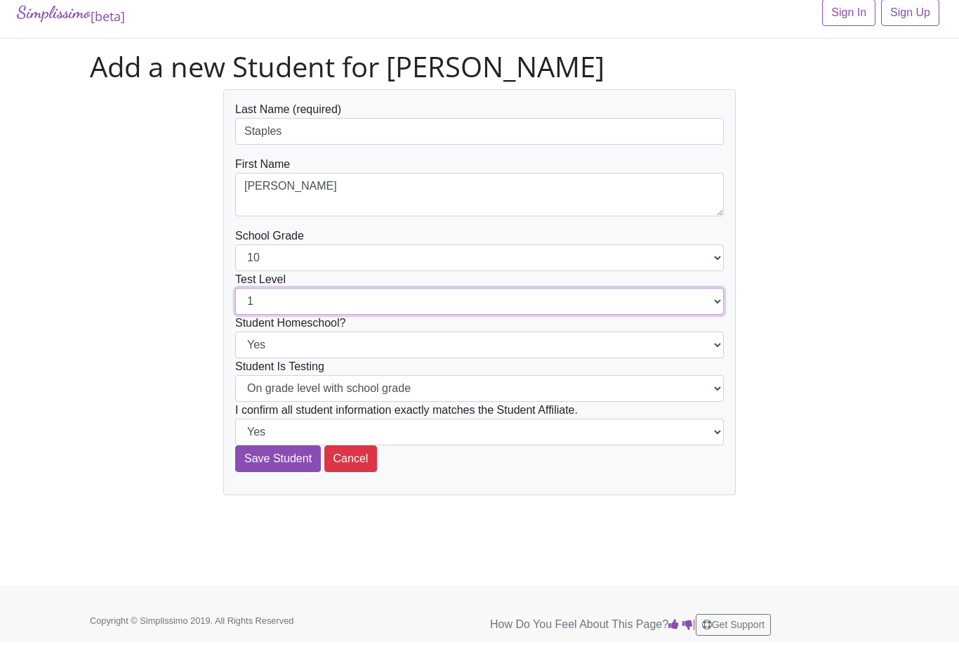
click at [507, 303] on select "1 2 3 4 5 6 7 8 9 10 11 12" at bounding box center [479, 301] width 489 height 27
select select "10"
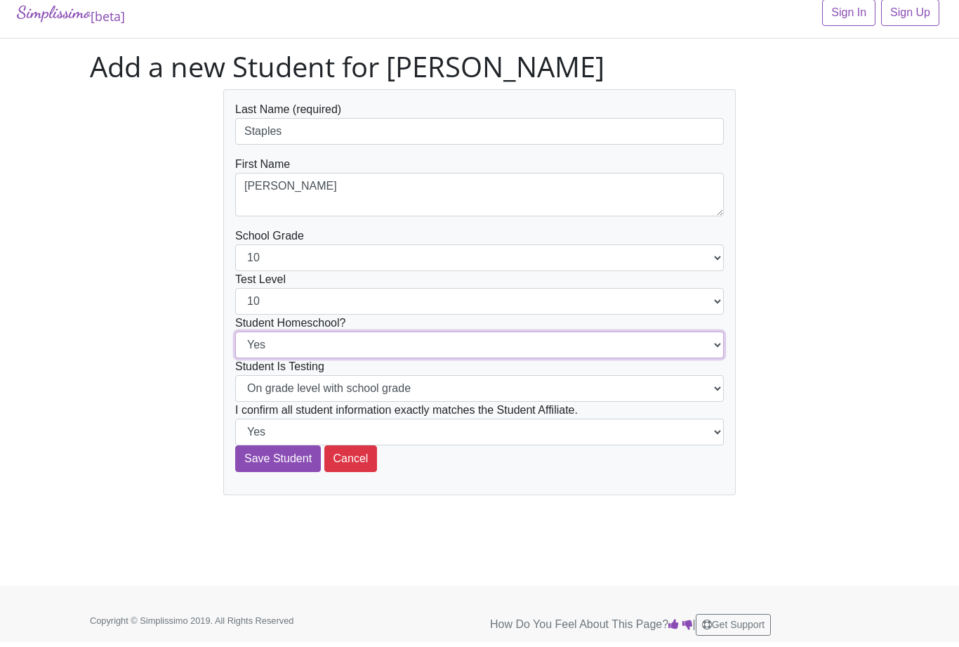
click at [536, 348] on select "Yes No" at bounding box center [479, 345] width 489 height 27
select select "No"
click at [259, 465] on input "Save Student" at bounding box center [278, 458] width 86 height 27
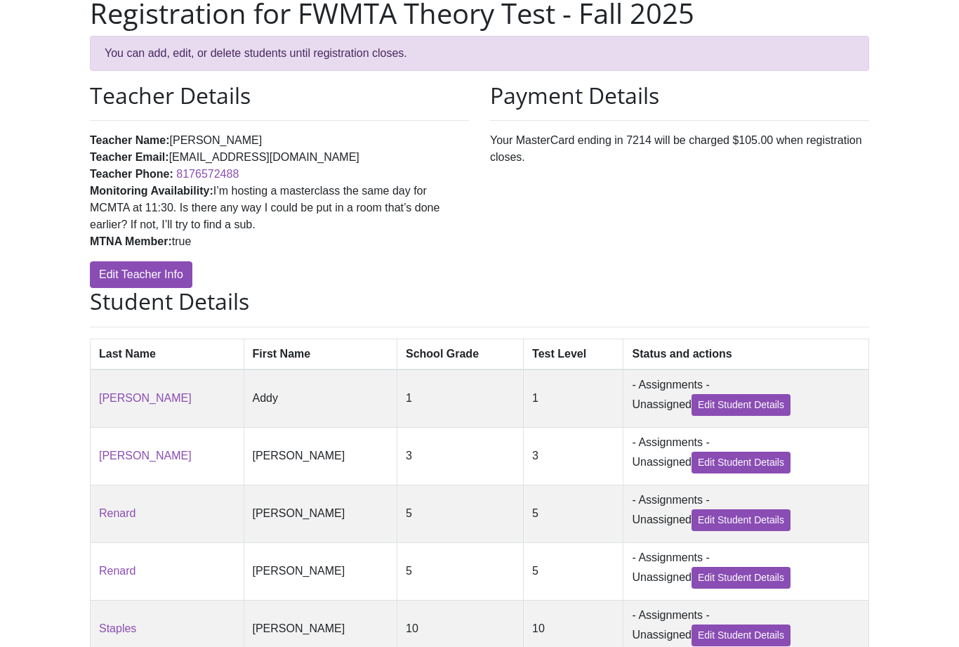
scroll to position [302, 0]
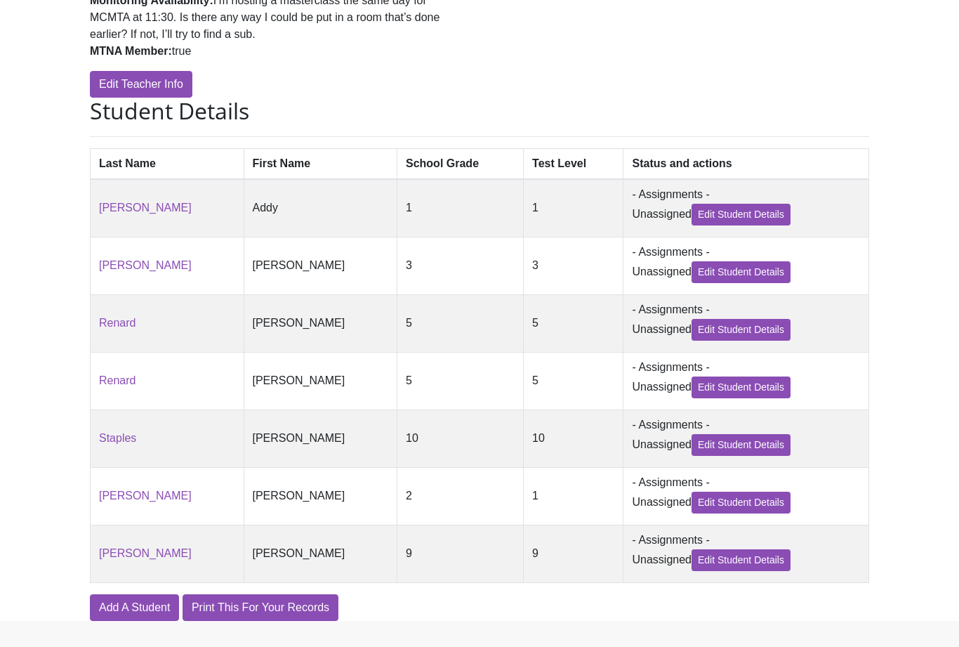
click at [119, 619] on link "Add A Student" at bounding box center [134, 607] width 89 height 27
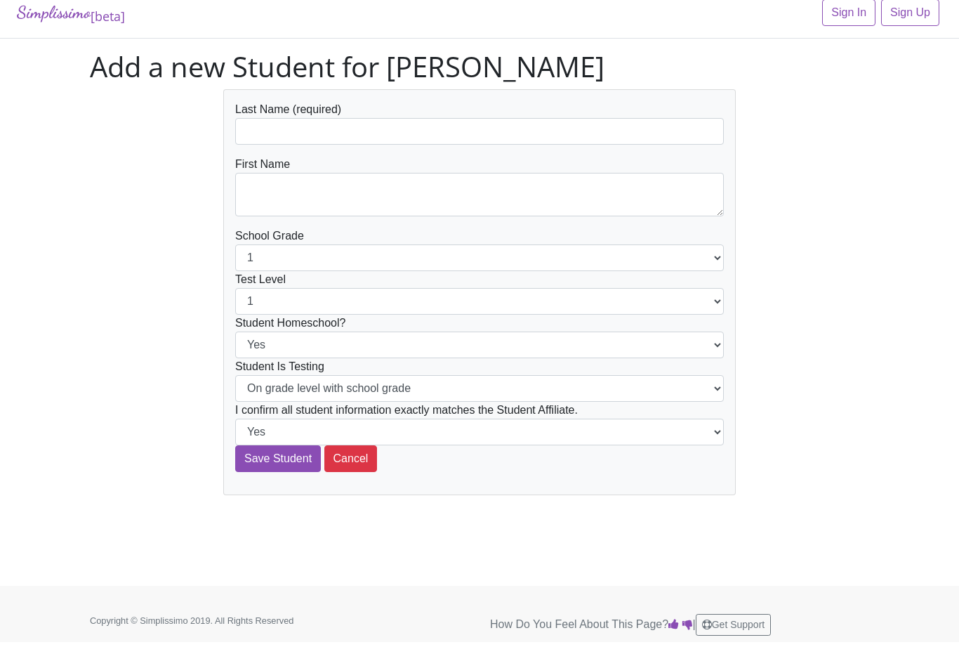
scroll to position [12, 0]
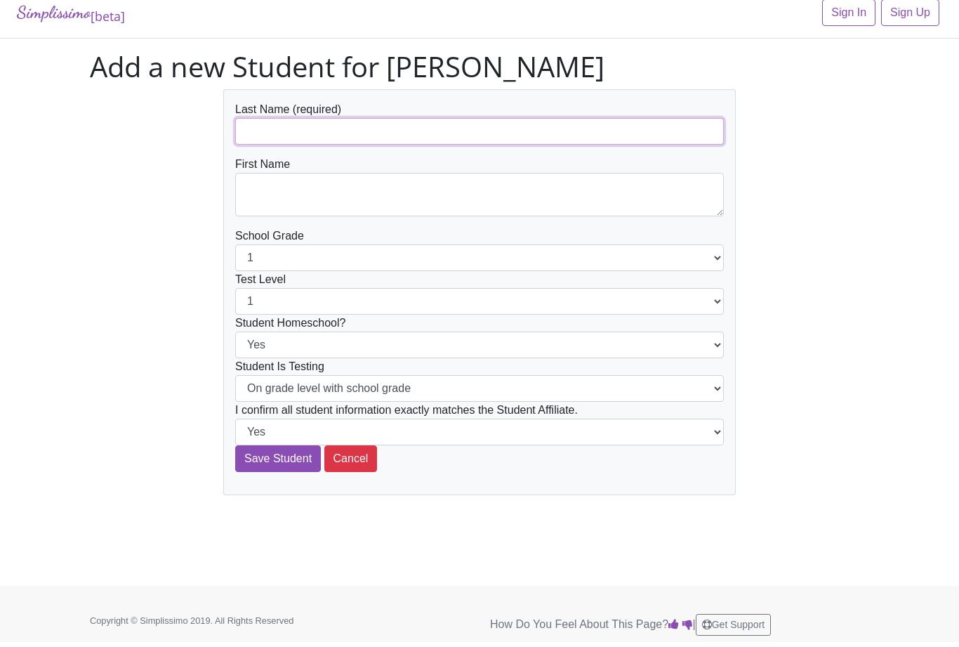
click at [643, 133] on input "text" at bounding box center [479, 131] width 489 height 27
type input "Behringer"
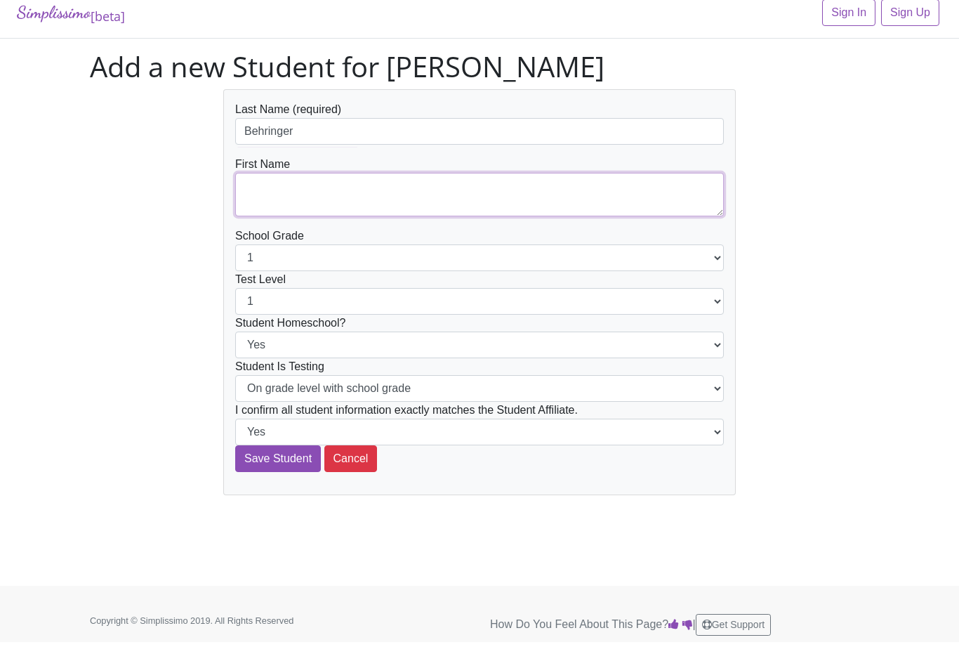
click at [646, 191] on textarea at bounding box center [479, 195] width 489 height 44
click at [842, 151] on div "Last Name (required) Behringer First Name Abby School Grade 1 2 3 4 5 6 7 8 9 1…" at bounding box center [479, 292] width 801 height 406
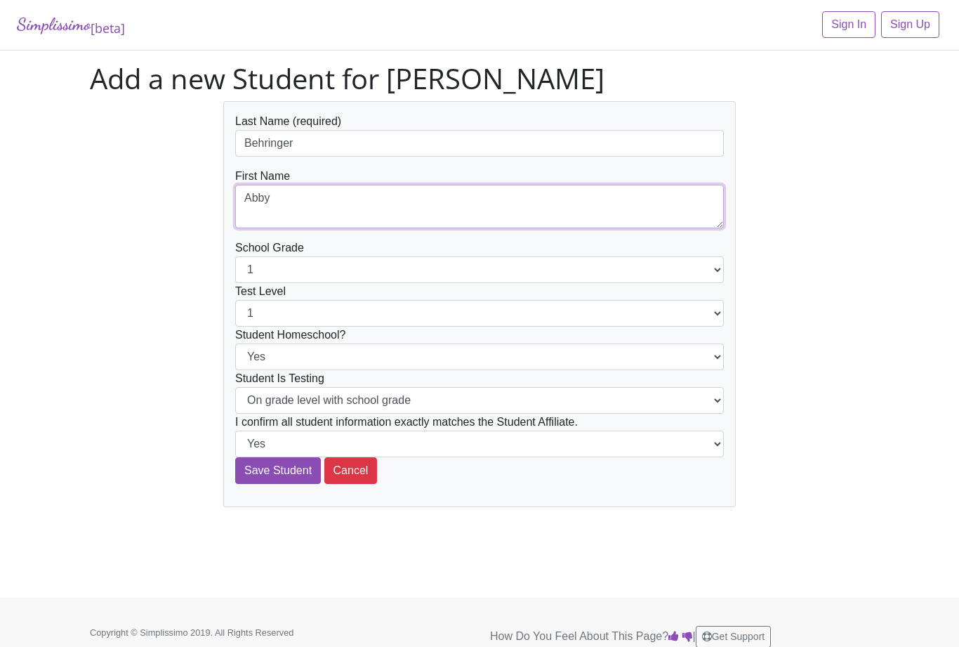
click at [308, 202] on textarea "Abby" at bounding box center [479, 207] width 489 height 44
type textarea "Abigail"
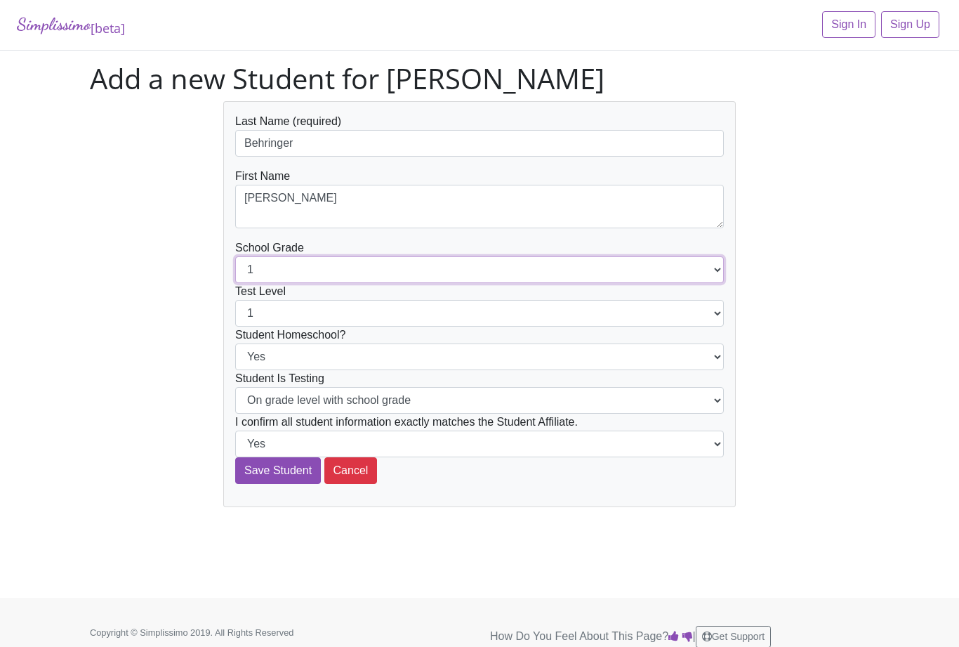
click at [258, 264] on select "1 2 3 4 5 6 7 8 9 10 11 12" at bounding box center [479, 269] width 489 height 27
select select "3"
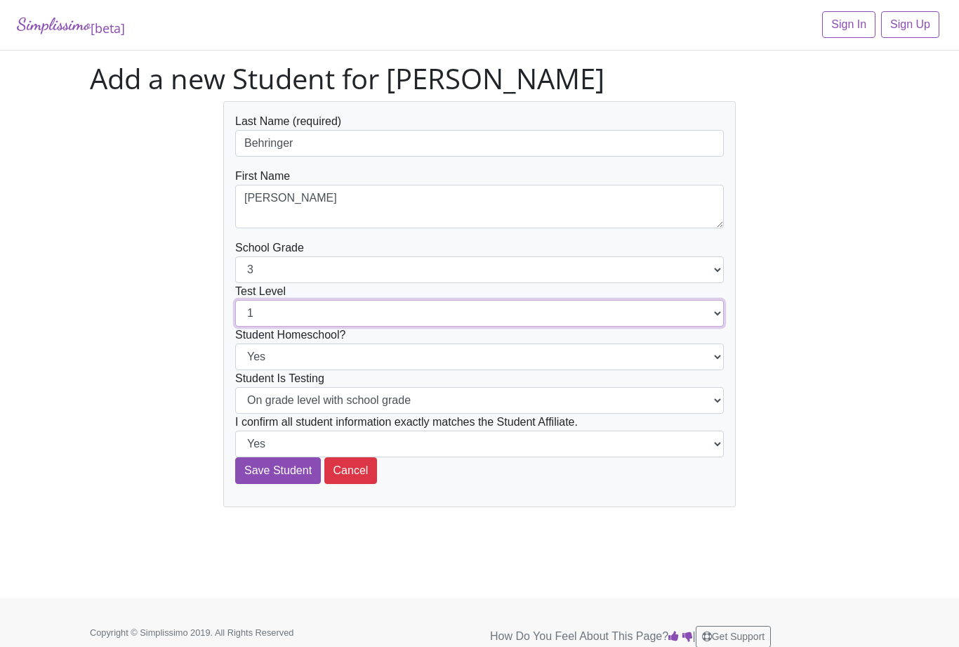
click at [461, 313] on select "1 2 3 4 5 6 7 8 9 10 11 12" at bounding box center [479, 313] width 489 height 27
select select "3"
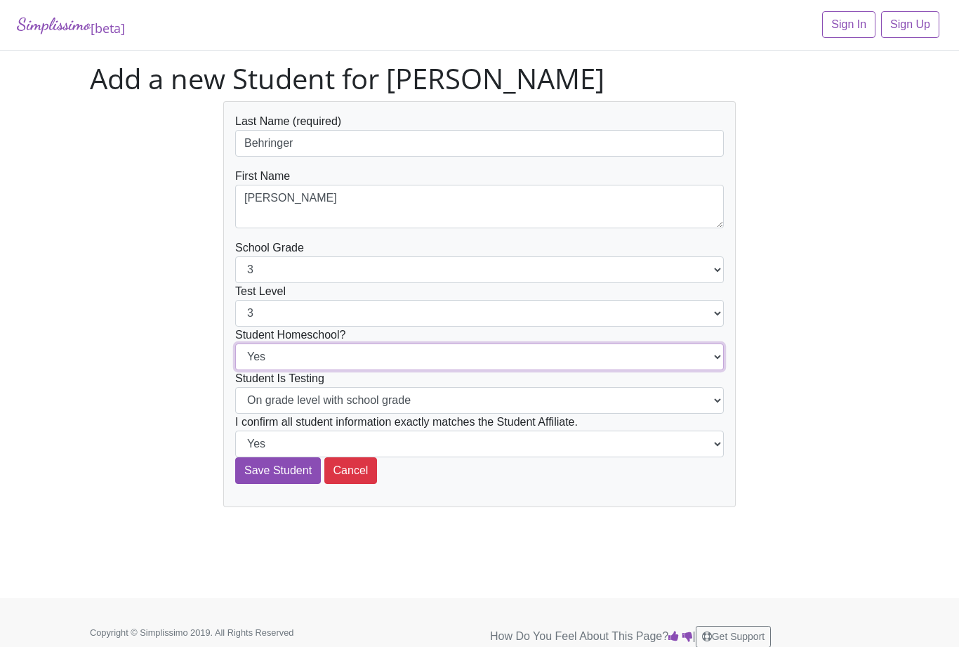
click at [523, 355] on select "Yes No" at bounding box center [479, 356] width 489 height 27
select select "No"
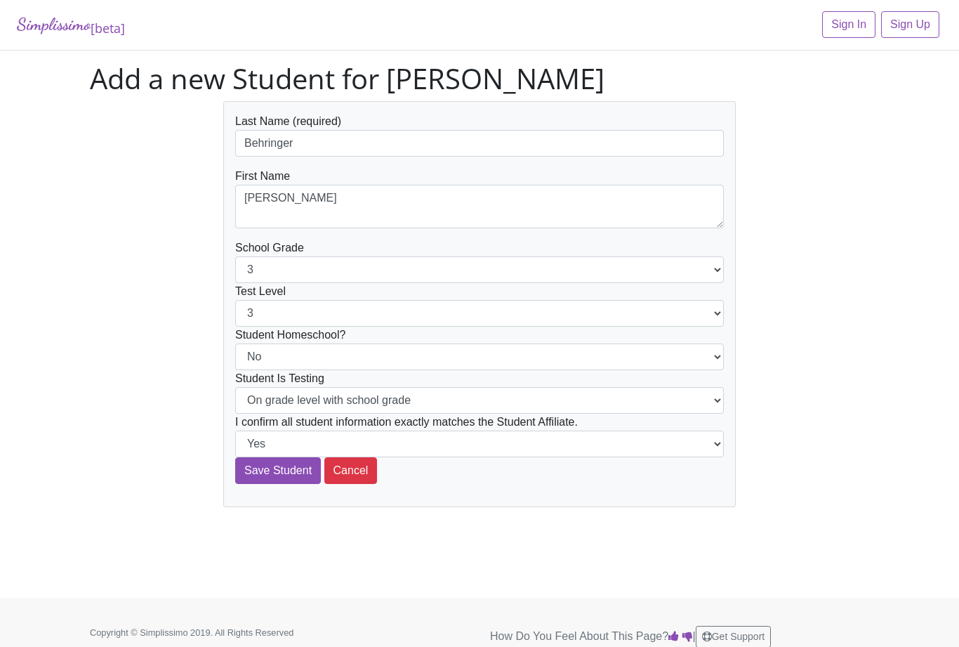
click at [257, 472] on input "Save Student" at bounding box center [278, 470] width 86 height 27
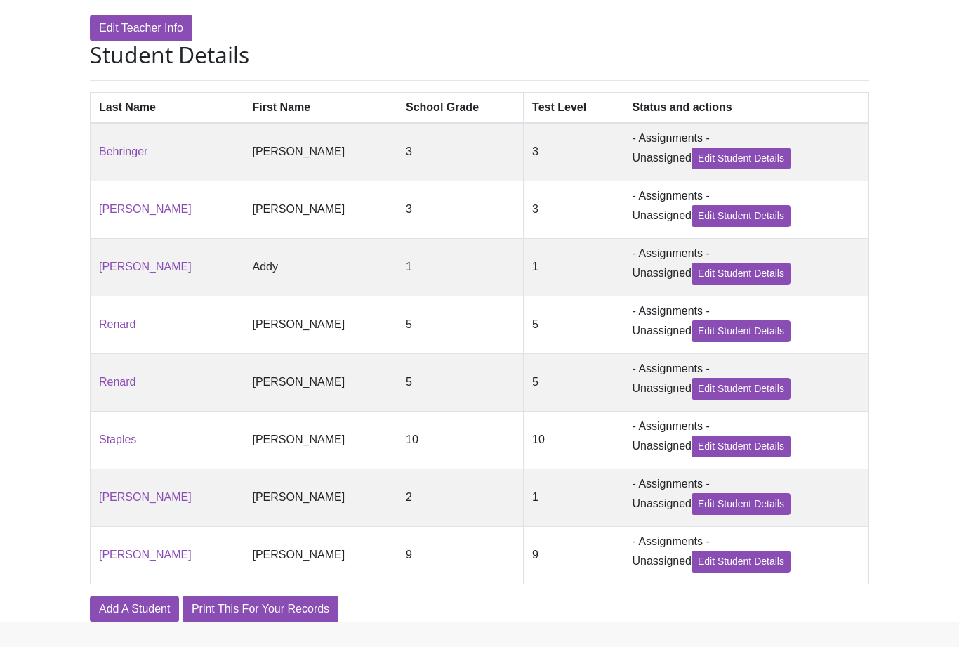
scroll to position [361, 0]
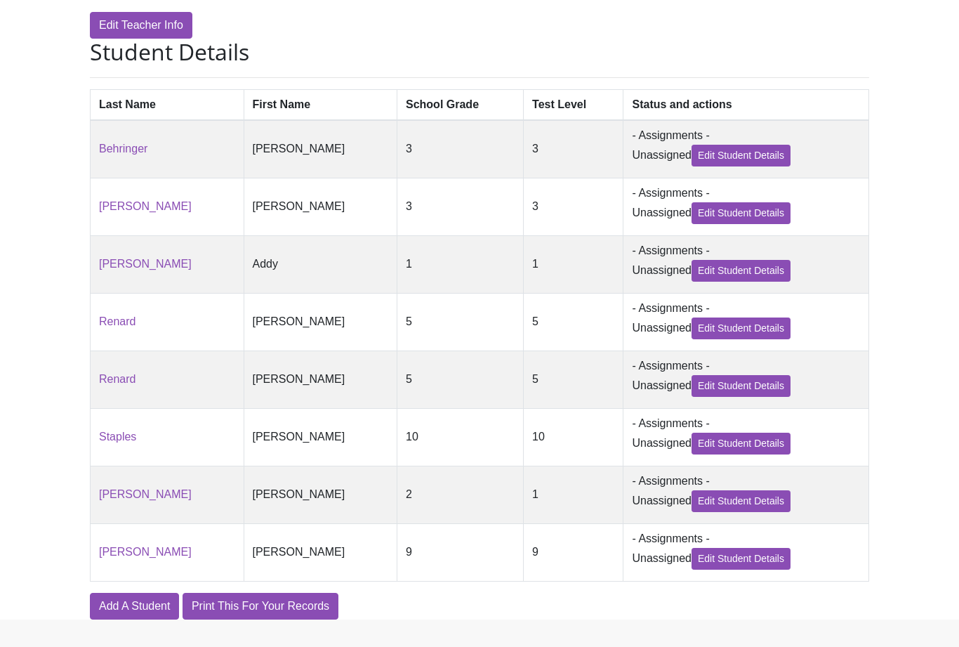
click at [123, 613] on link "Add A Student" at bounding box center [134, 606] width 89 height 27
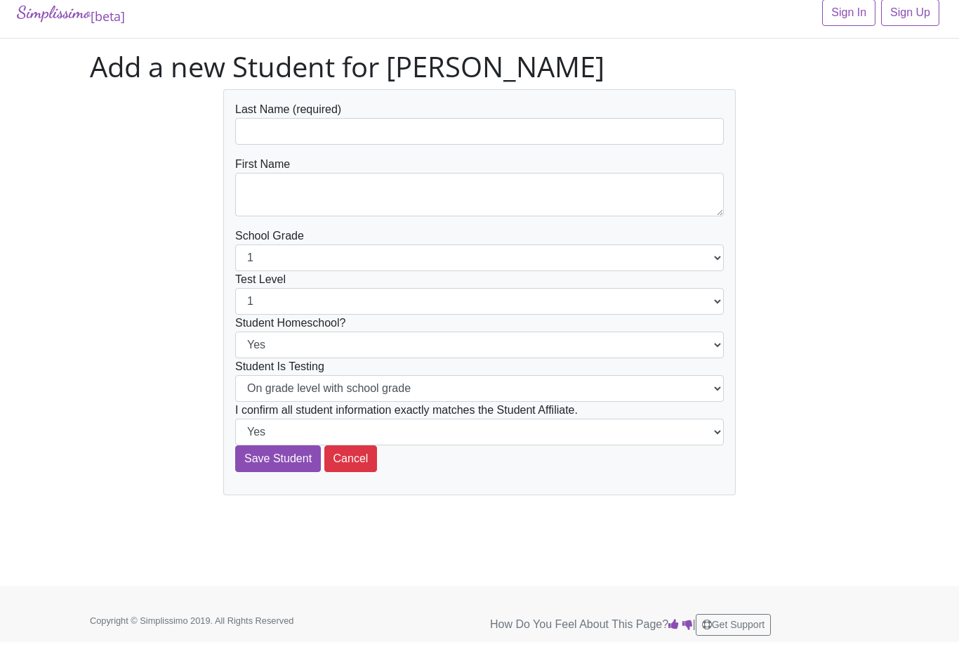
scroll to position [12, 0]
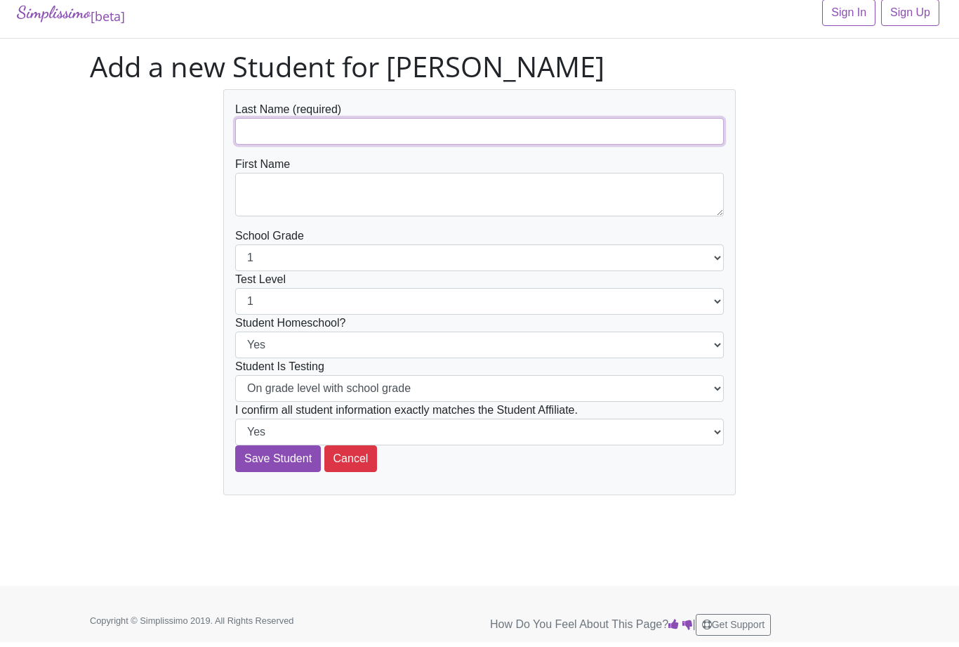
click at [669, 134] on input "text" at bounding box center [479, 131] width 489 height 27
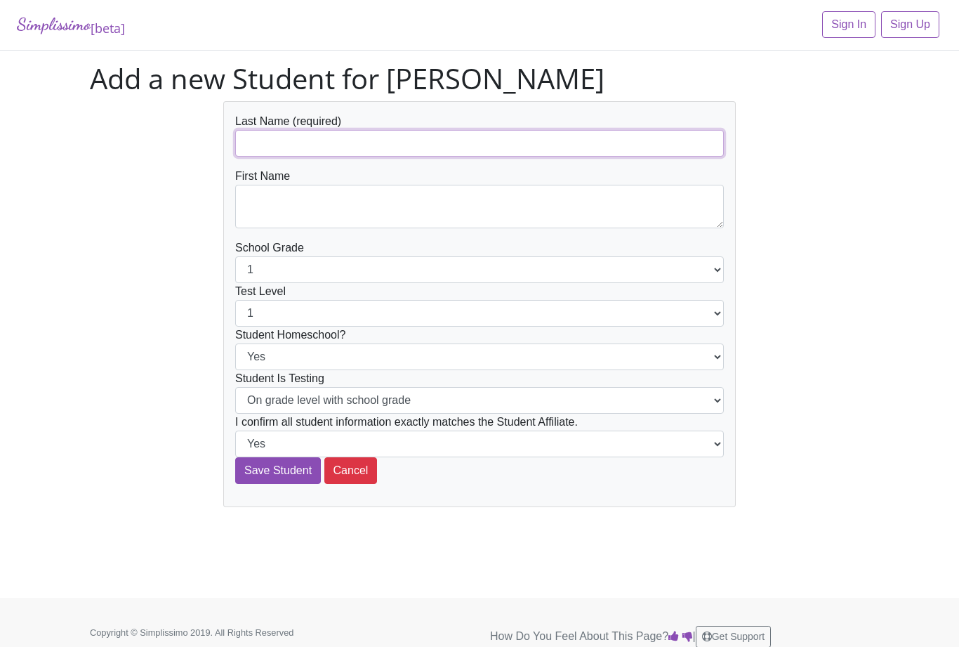
click at [591, 142] on input "text" at bounding box center [479, 143] width 489 height 27
type input "Hu"
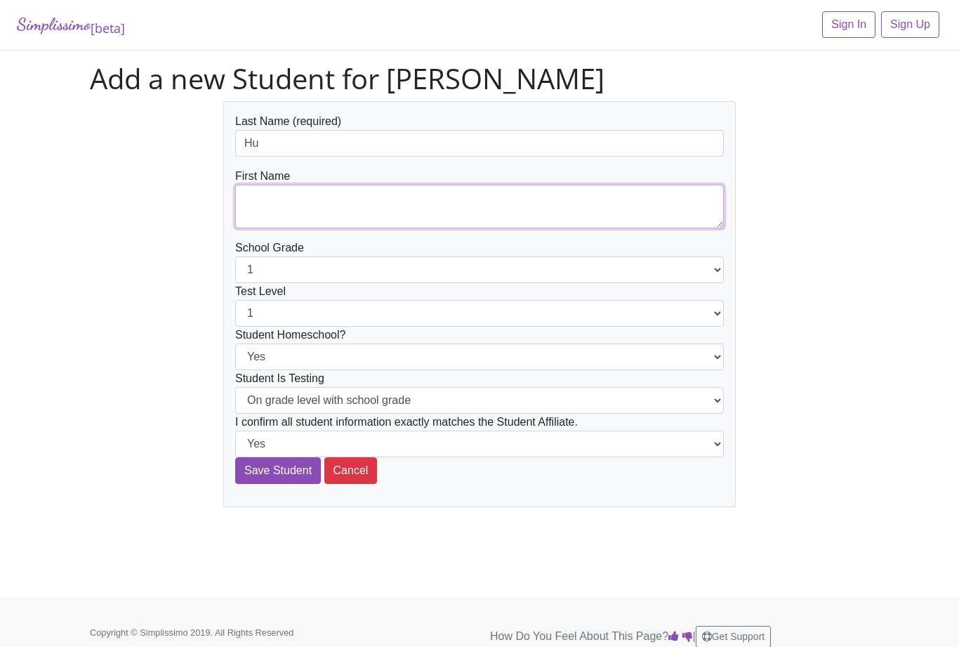
click at [508, 203] on textarea at bounding box center [479, 207] width 489 height 44
type textarea "Chingshuan"
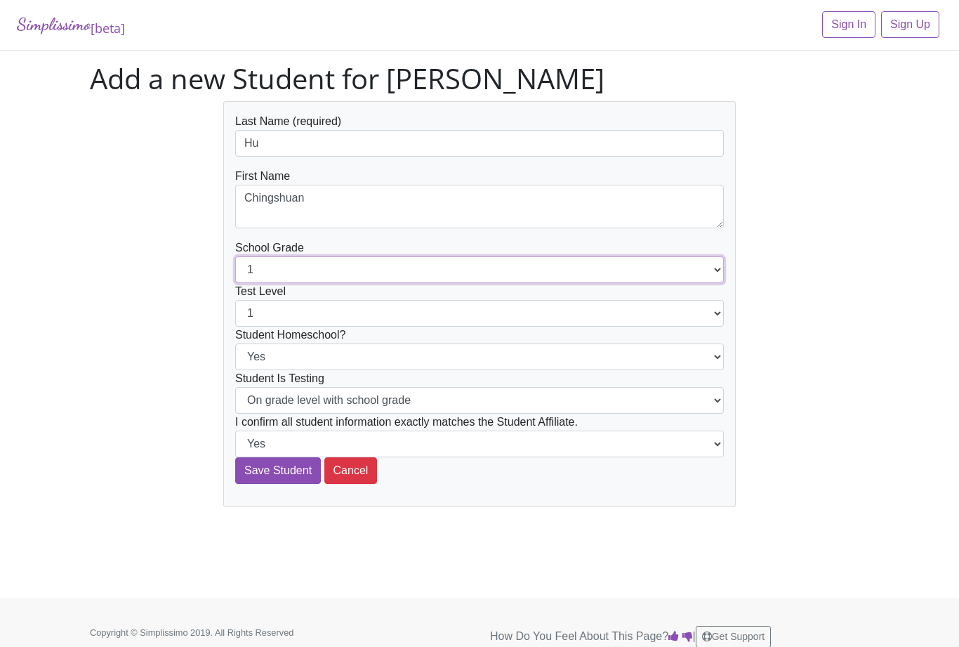
click at [674, 277] on select "1 2 3 4 5 6 7 8 9 10 11 12" at bounding box center [479, 269] width 489 height 27
select select "7"
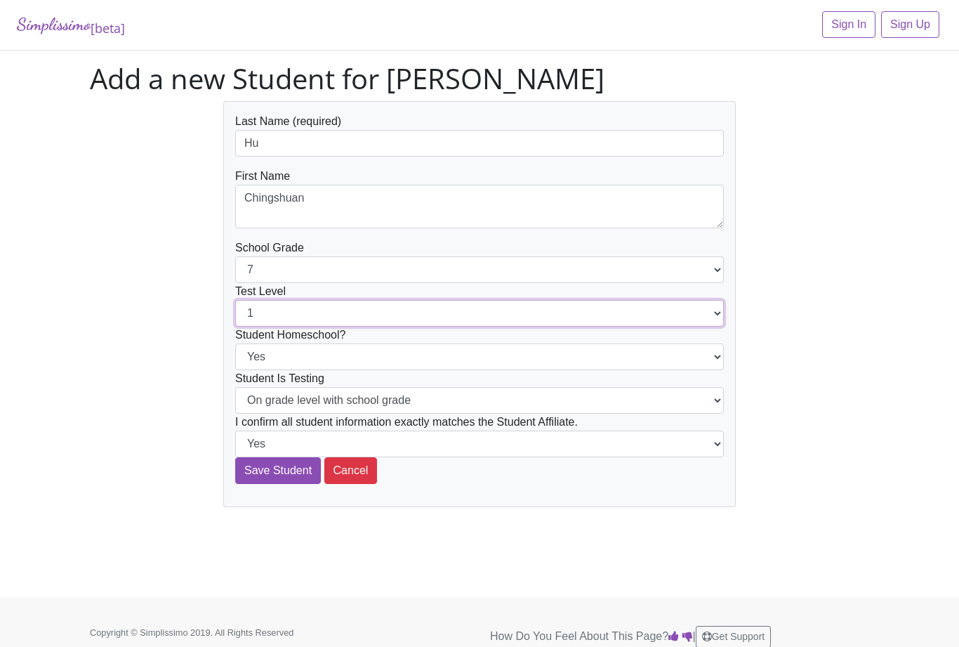
click at [631, 318] on select "1 2 3 4 5 6 7 8 9 10 11 12" at bounding box center [479, 313] width 489 height 27
select select "7"
click at [551, 362] on select "Yes No" at bounding box center [479, 356] width 489 height 27
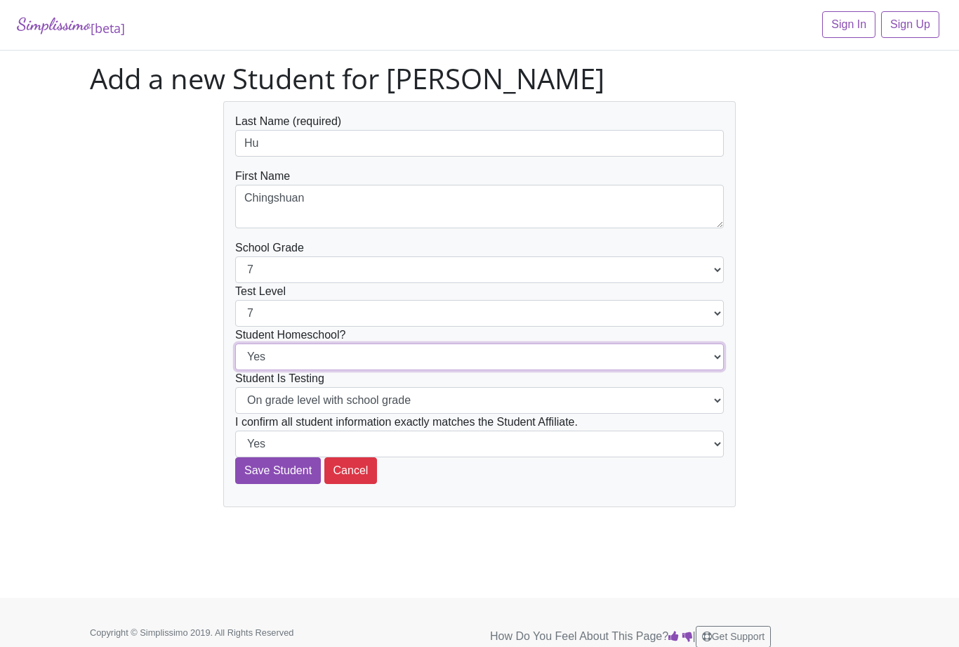
select select "No"
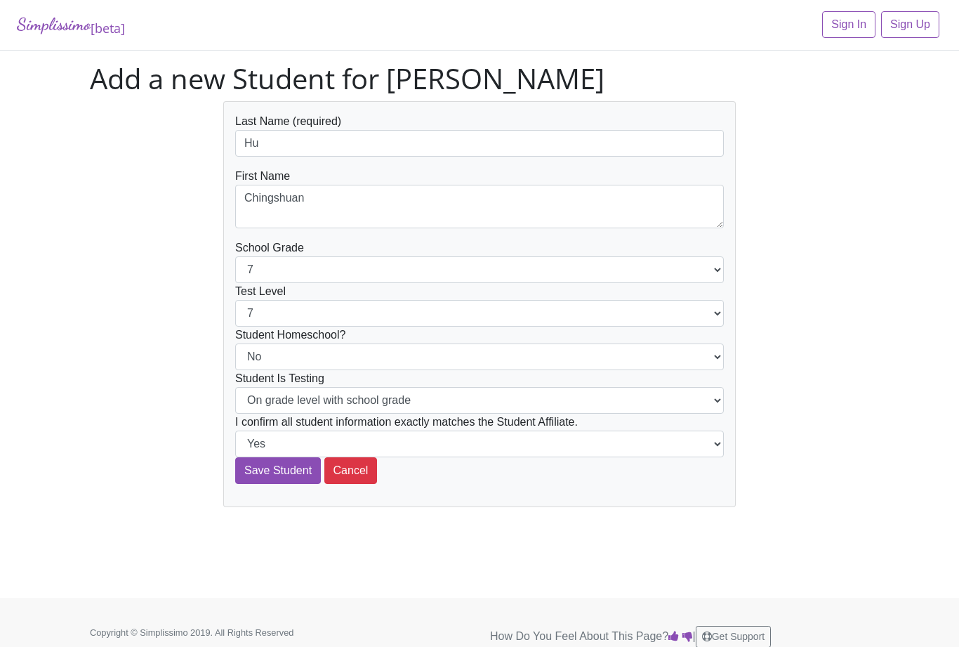
click at [265, 475] on input "Save Student" at bounding box center [278, 470] width 86 height 27
